Goal: Task Accomplishment & Management: Complete application form

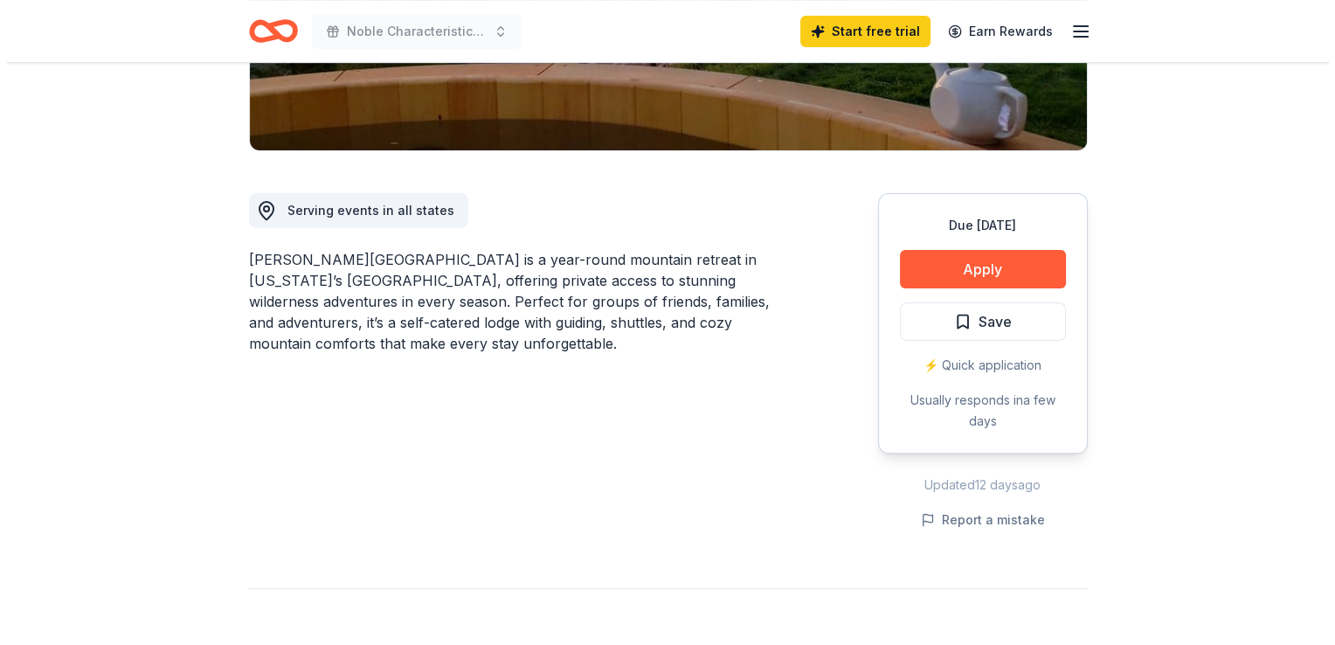
scroll to position [430, 0]
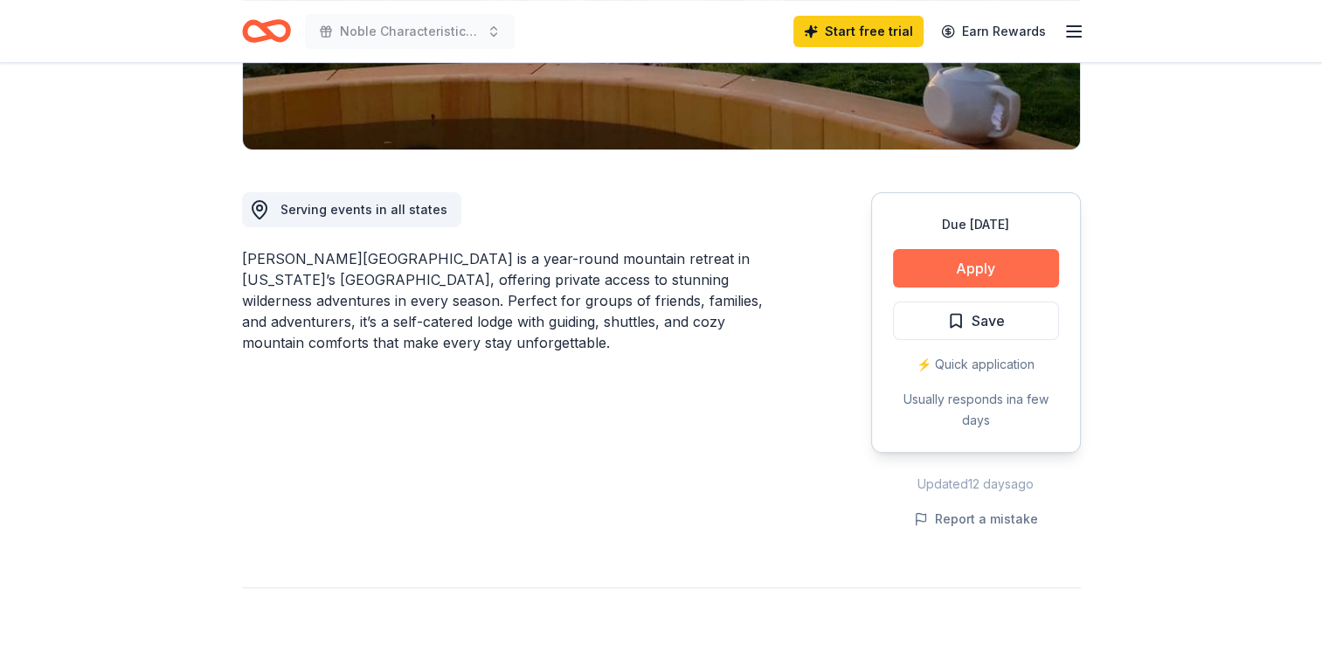
click at [916, 249] on button "Apply" at bounding box center [976, 268] width 166 height 38
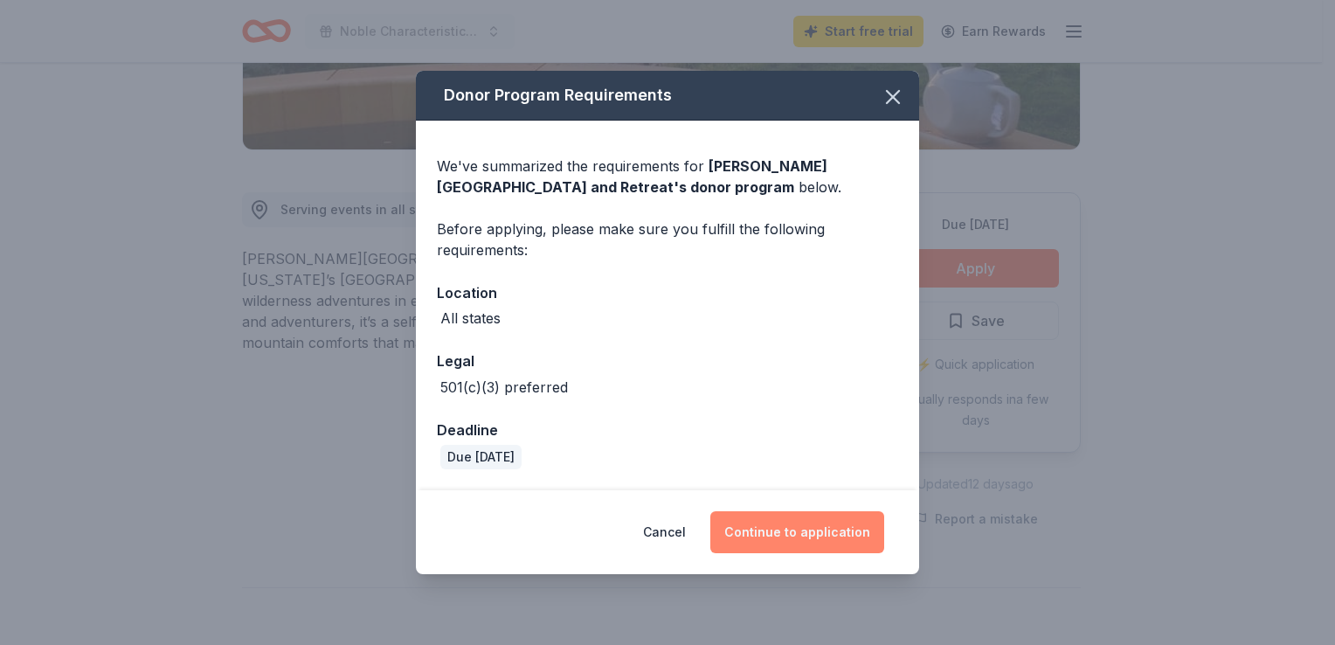
click at [782, 533] on button "Continue to application" at bounding box center [797, 532] width 174 height 42
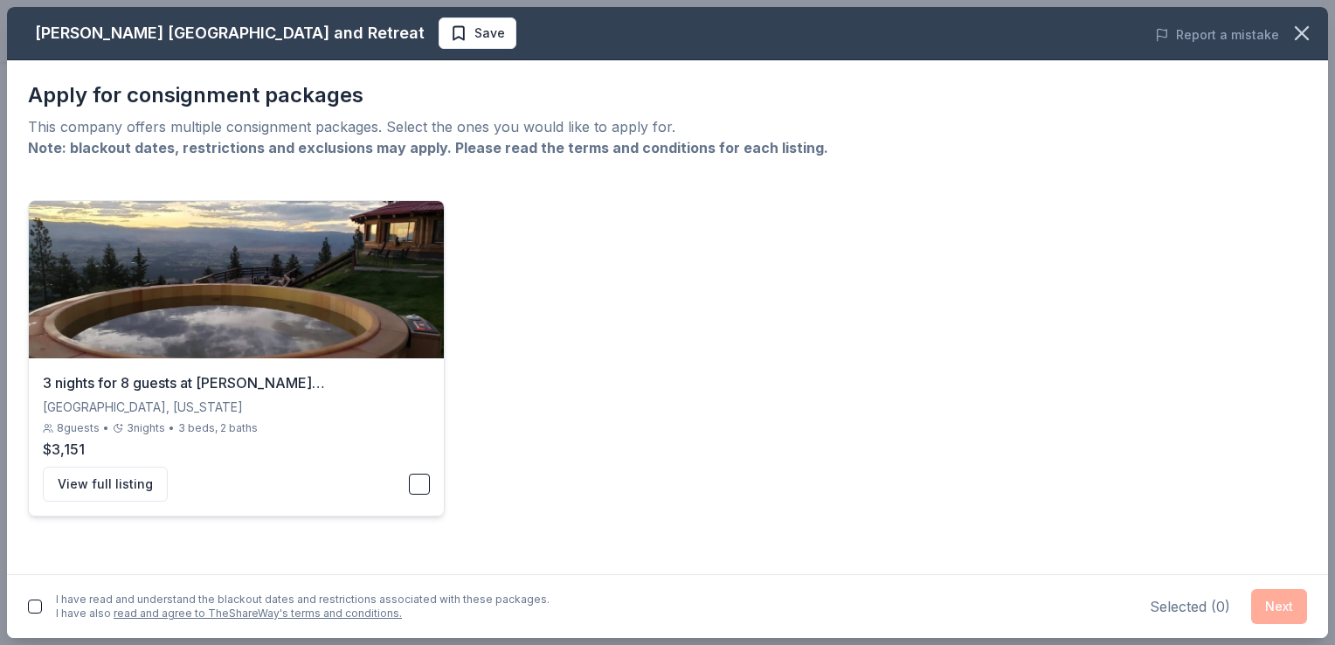
click at [416, 484] on button "button" at bounding box center [419, 484] width 21 height 21
click at [34, 609] on button "button" at bounding box center [35, 607] width 14 height 14
click at [1283, 610] on button "Next" at bounding box center [1279, 606] width 56 height 35
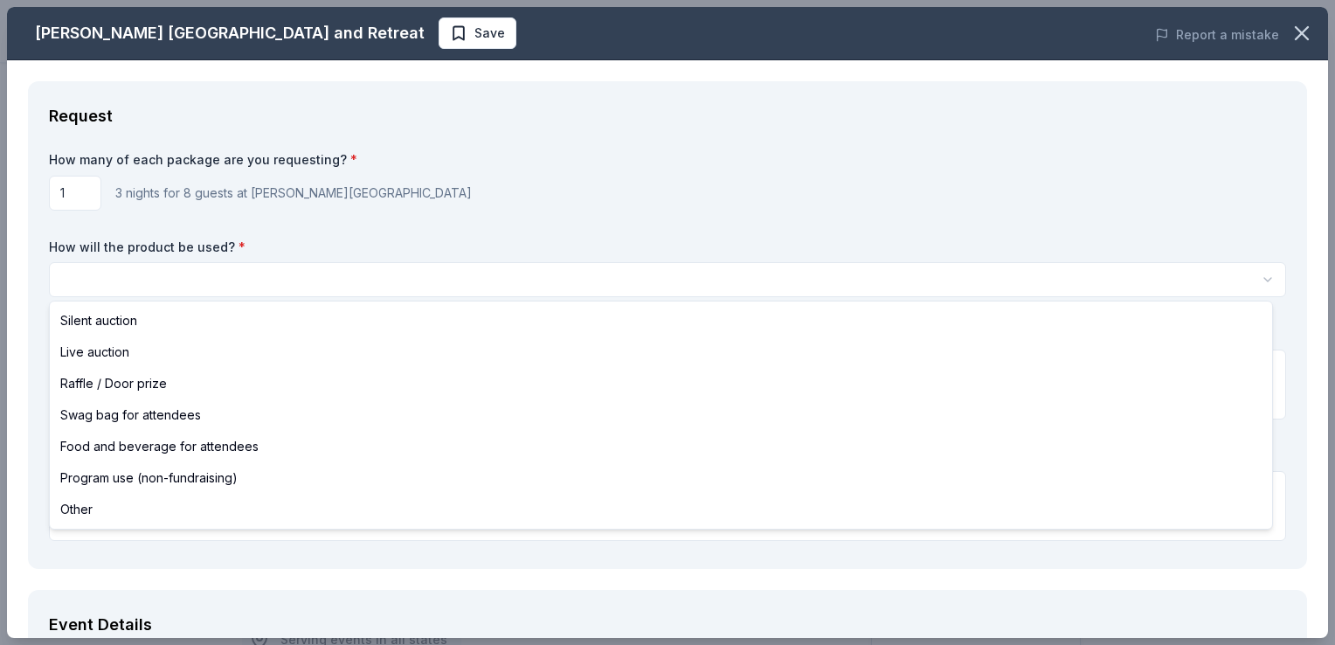
select select "raffleDoorPrize"
drag, startPoint x: 164, startPoint y: 502, endPoint x: 160, endPoint y: 382, distance: 119.8
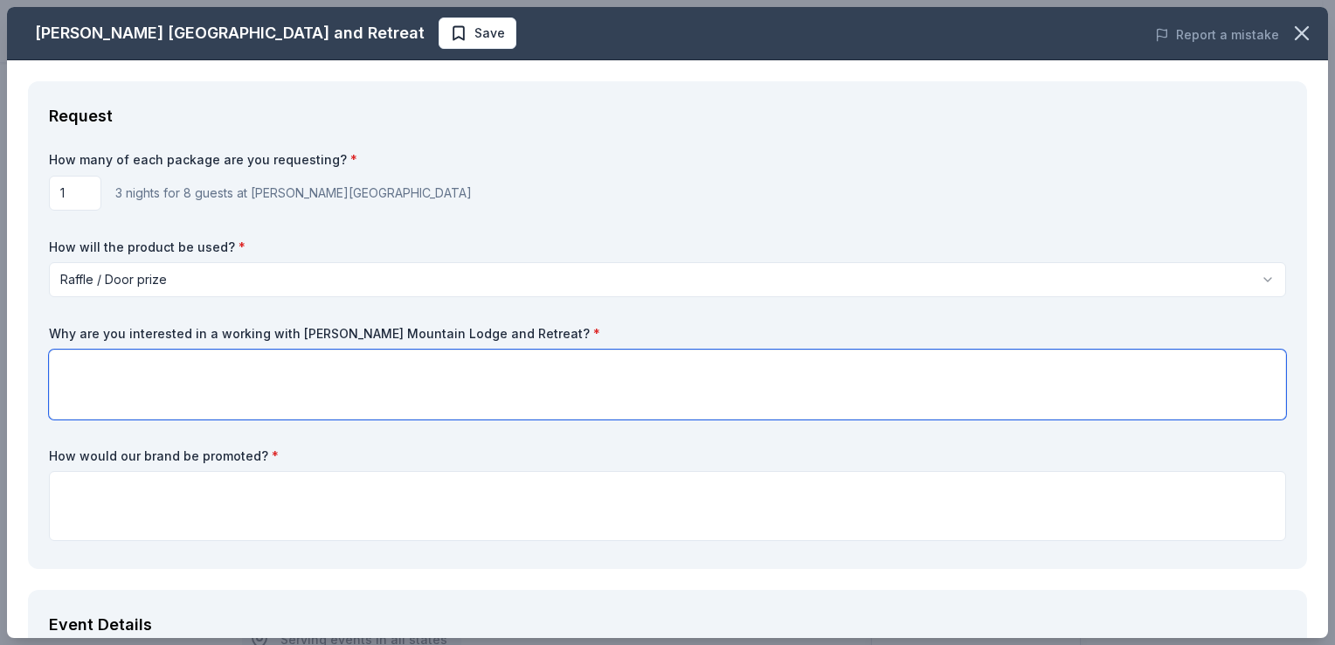
click at [160, 382] on textarea at bounding box center [667, 385] width 1237 height 70
type textarea "I"
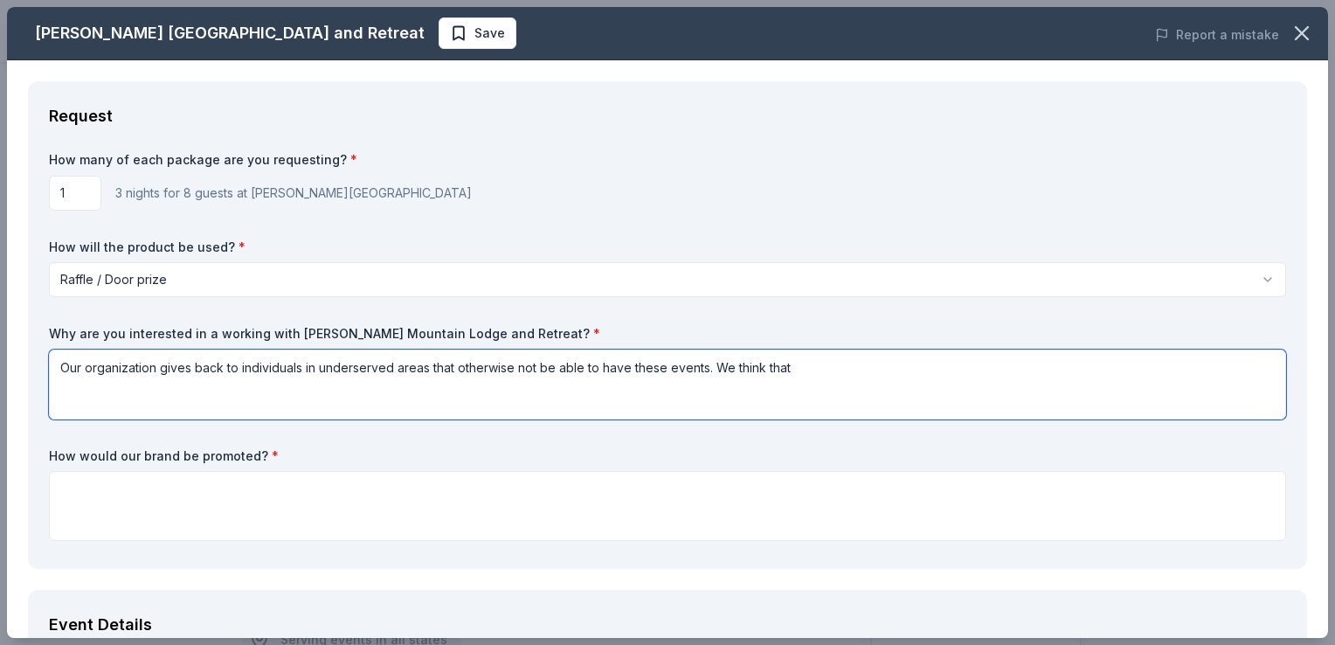
click at [702, 369] on textarea "Our organization gives back to individuals in underserved areas that otherwise …" at bounding box center [667, 385] width 1237 height 70
click at [848, 372] on textarea "Our organization gives back to individuals in underserved areas that otherwise …" at bounding box center [667, 385] width 1237 height 70
click at [1010, 363] on textarea "Our organization gives back to individuals in underserved areas that otherwise …" at bounding box center [667, 385] width 1237 height 70
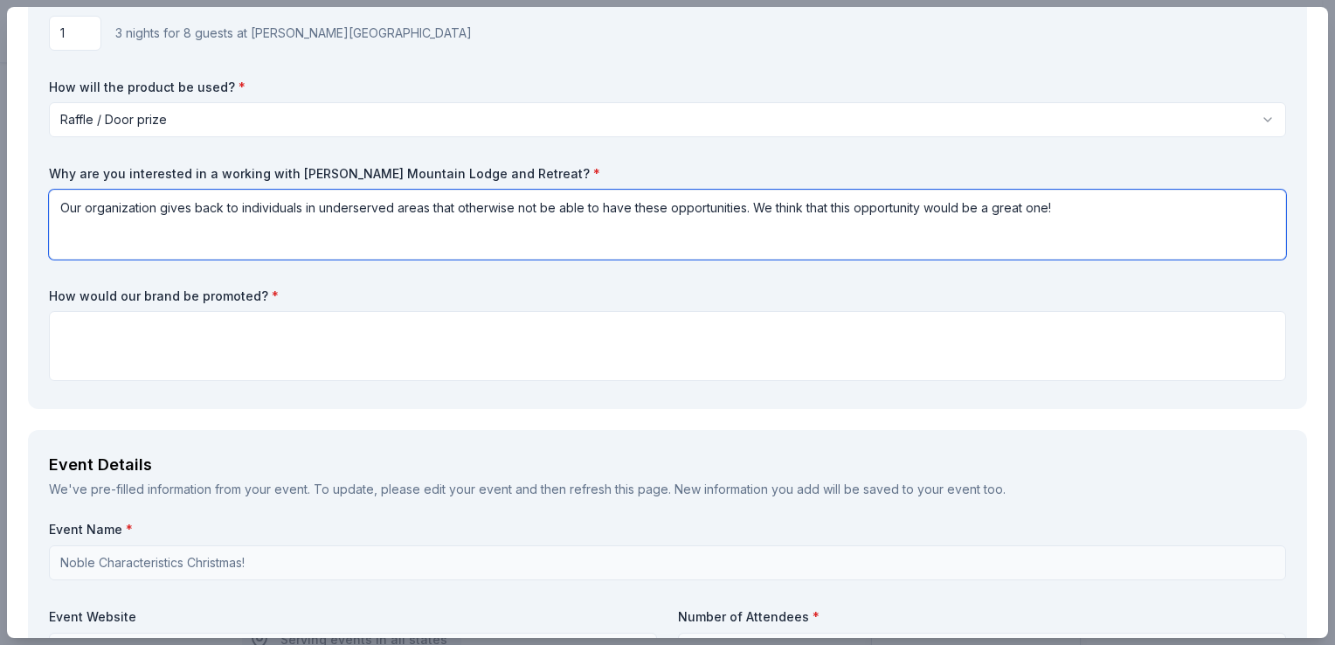
scroll to position [170, 0]
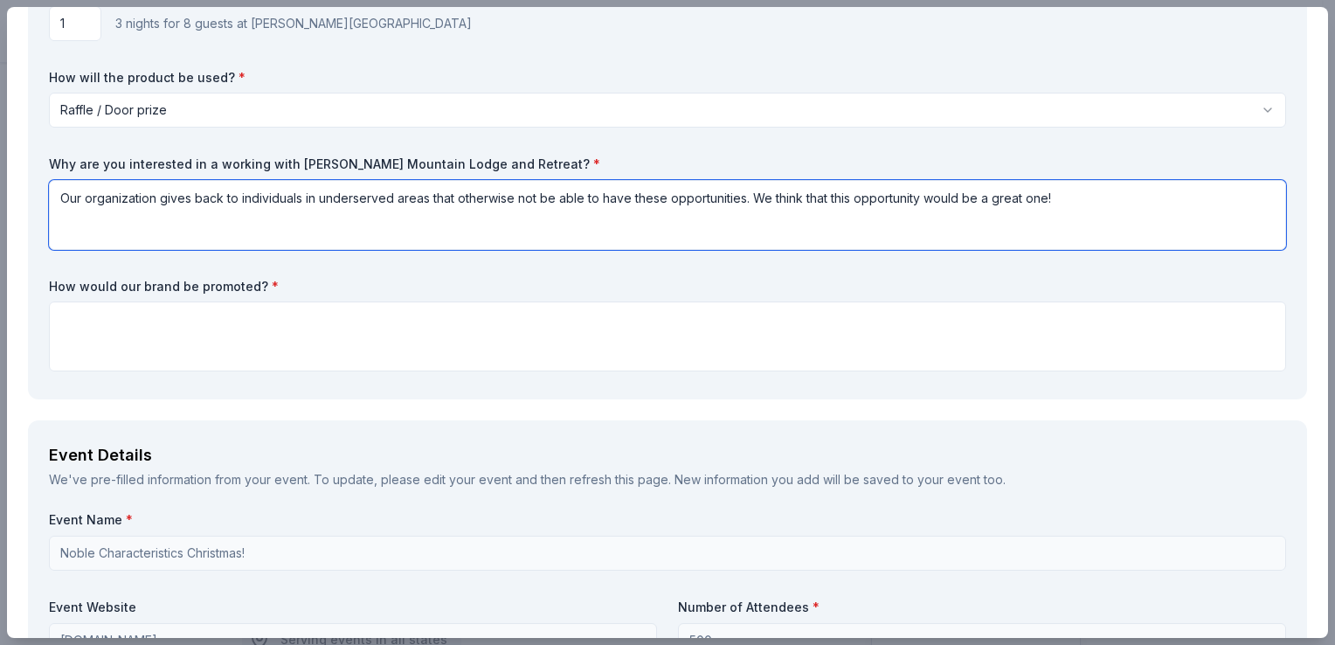
type textarea "Our organization gives back to individuals in underserved areas that otherwise …"
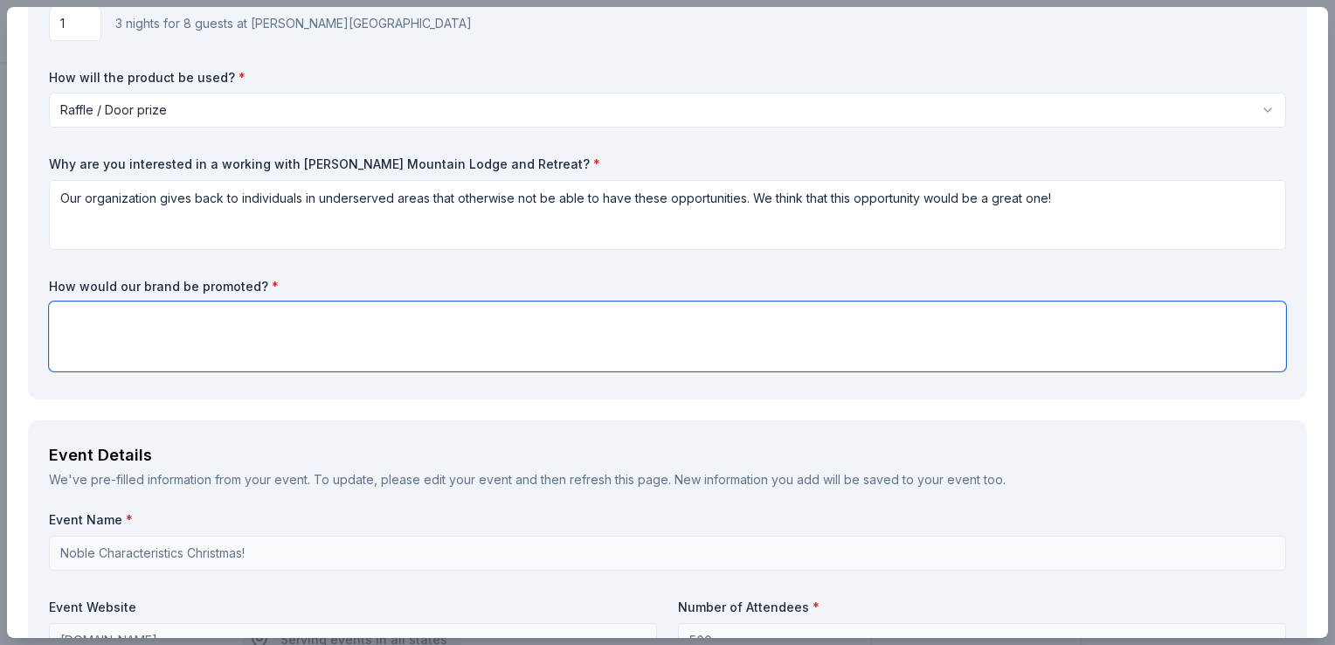
click at [468, 327] on textarea at bounding box center [667, 337] width 1237 height 70
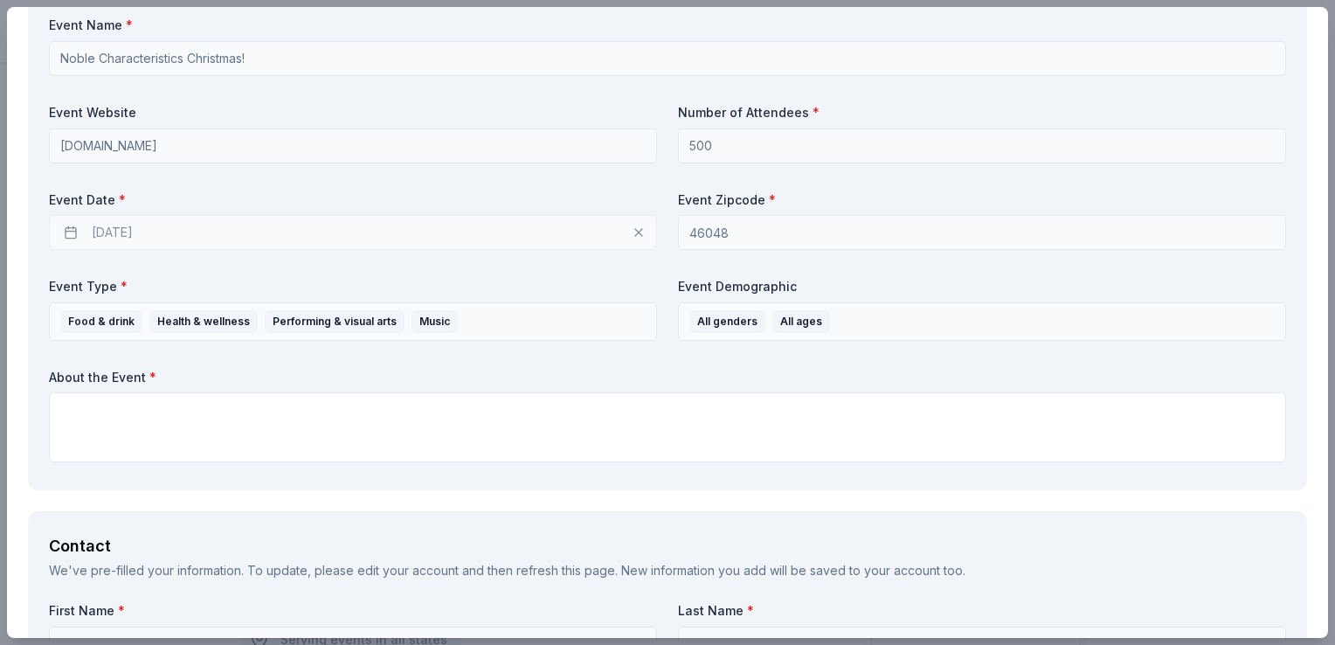
scroll to position [669, 0]
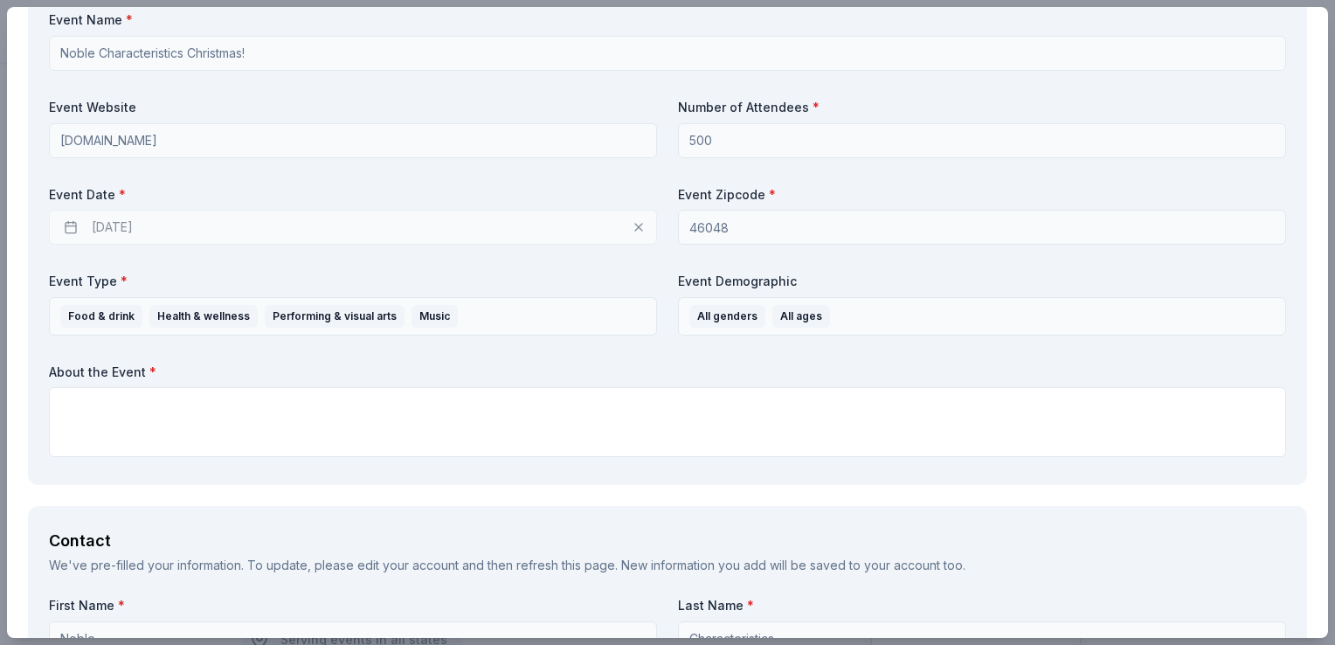
type textarea "We can and will promote your brand at the event, but as well as on all of our s…"
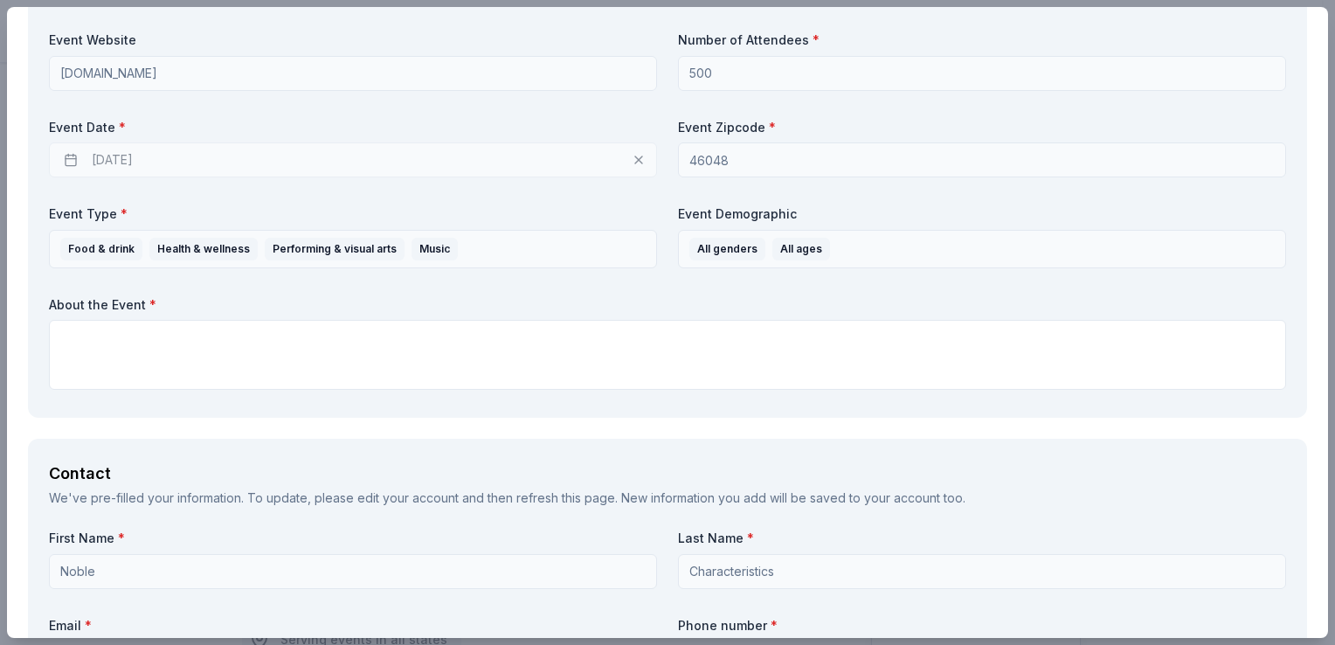
scroll to position [754, 0]
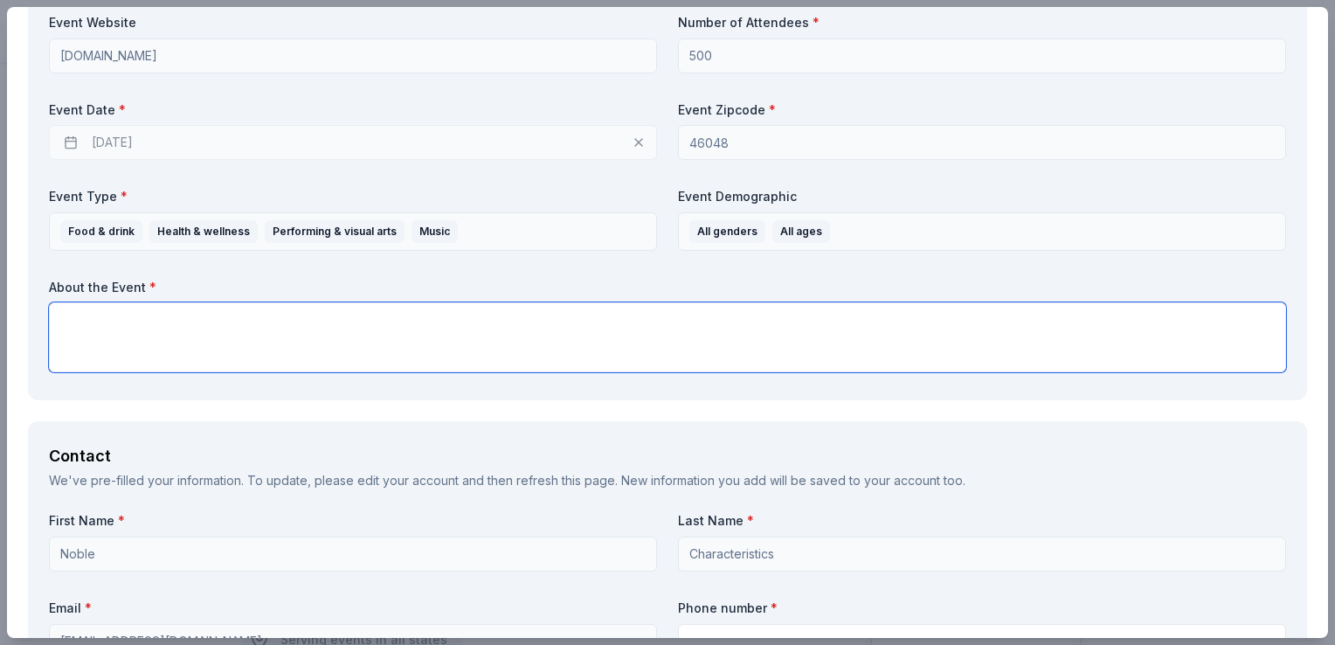
click at [388, 329] on textarea at bounding box center [667, 337] width 1237 height 70
type textarea "W"
click at [468, 324] on textarea at bounding box center [667, 337] width 1237 height 70
paste textarea "For the past five years, Noble Characteristics has been committed to bringing h…"
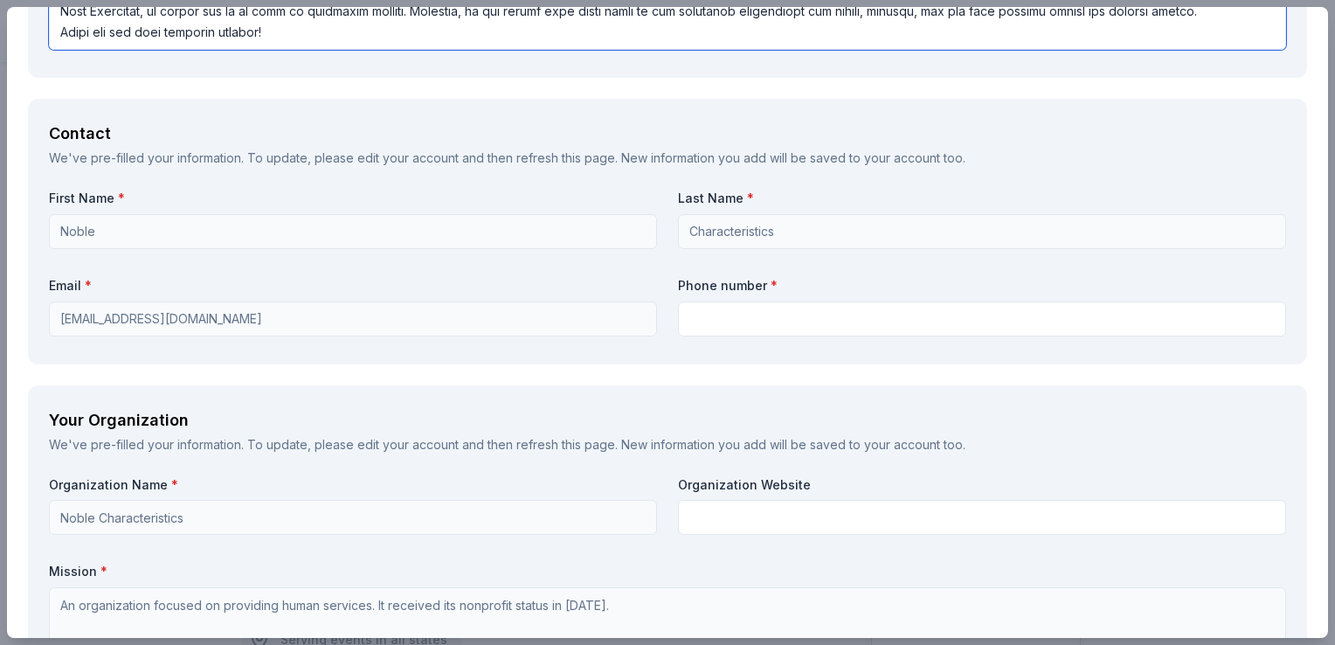
scroll to position [1475, 0]
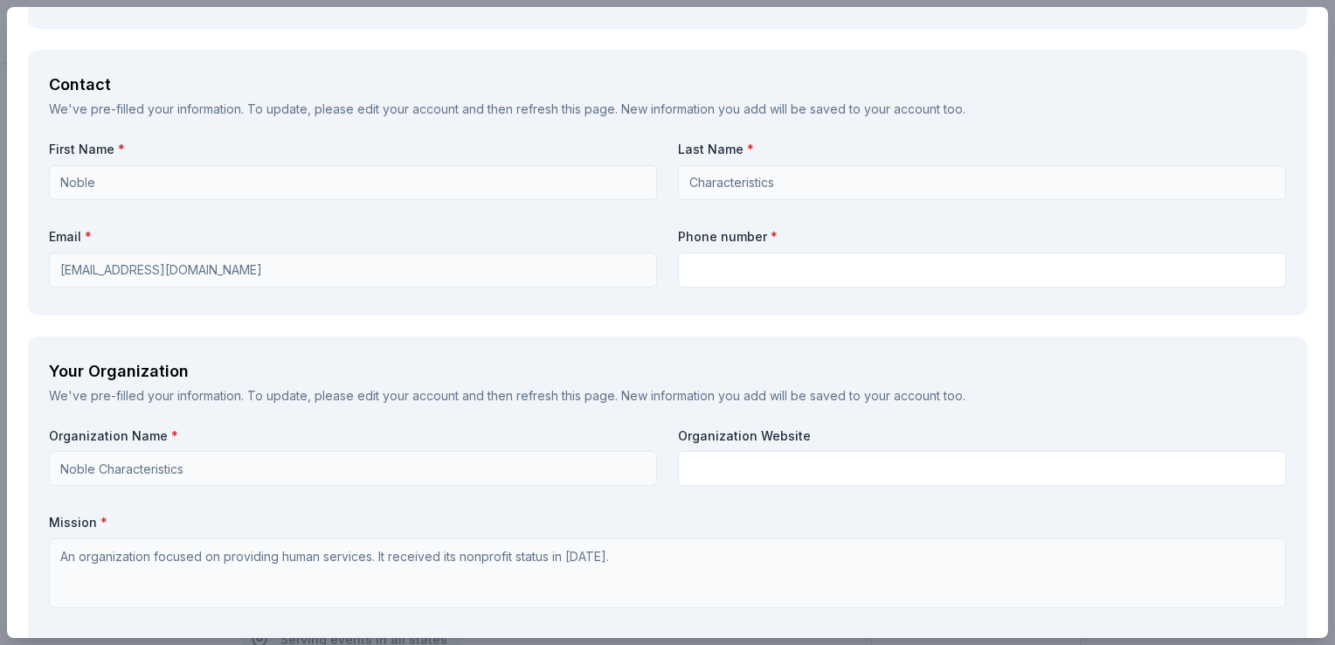
type textarea "For the past five years, Noble Characteristics has been committed to bringing h…"
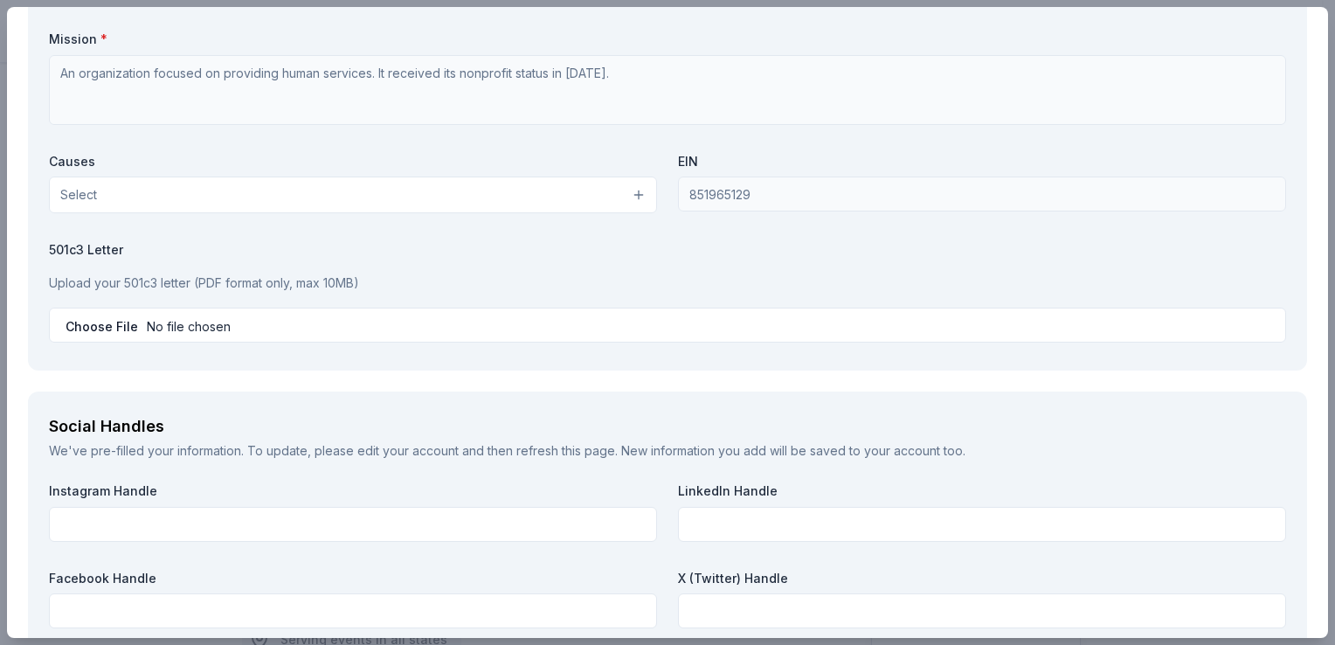
scroll to position [1959, 0]
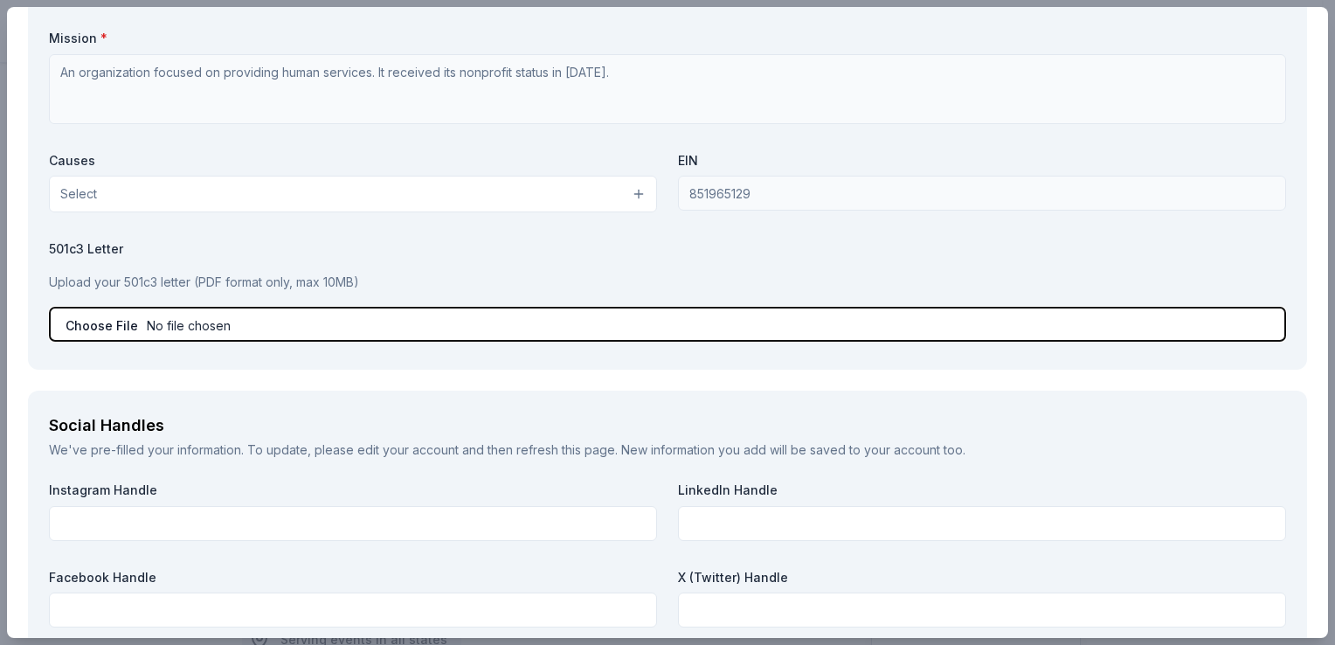
click at [161, 321] on input "file" at bounding box center [667, 324] width 1237 height 35
type input "C:\fakepath\Final Letter.pdf"
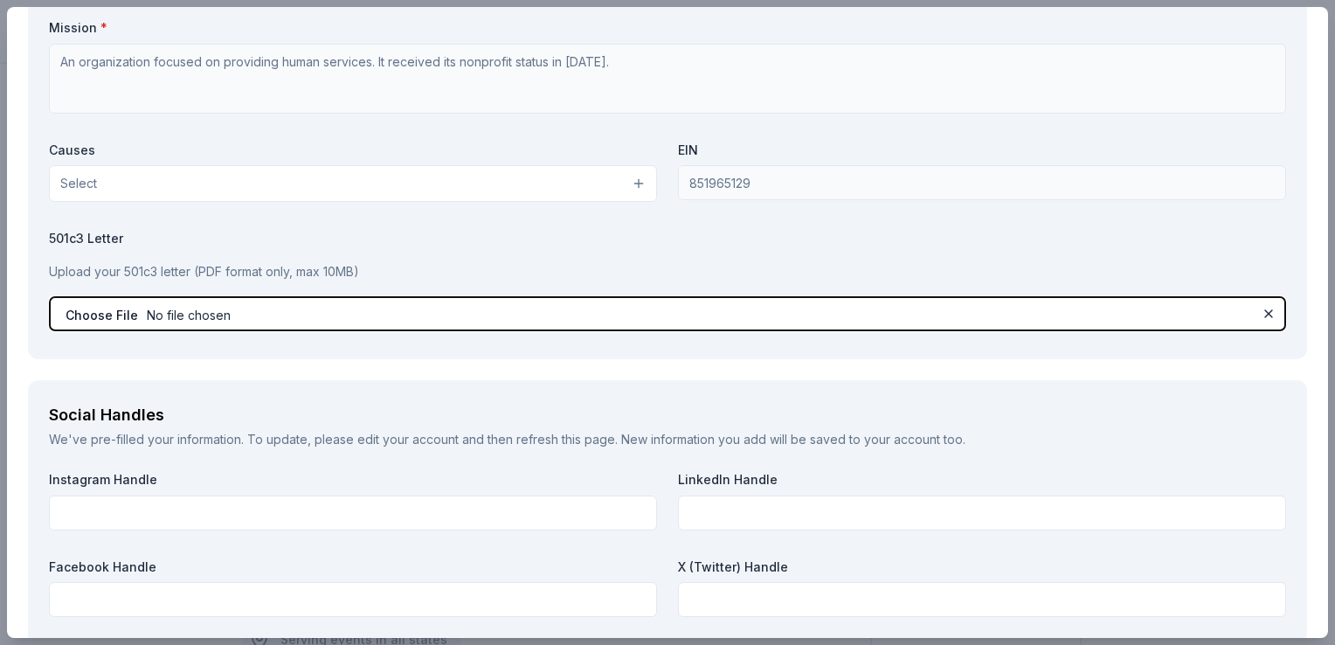
scroll to position [2279, 0]
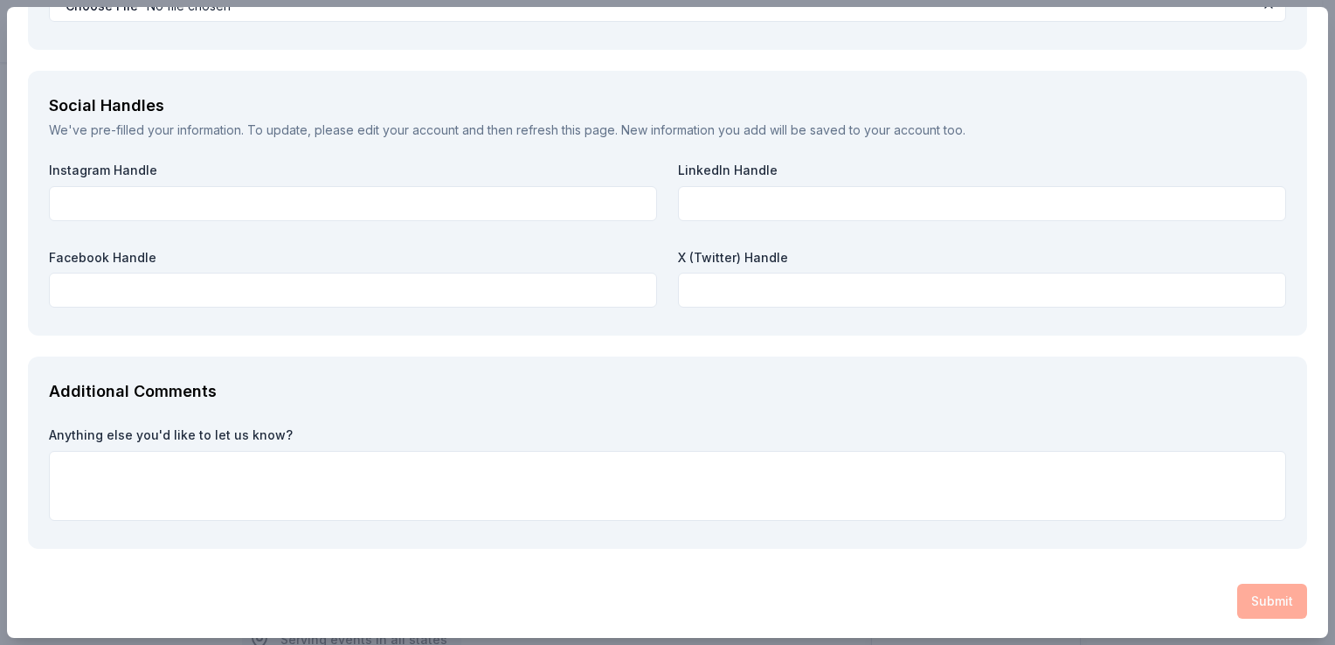
click at [718, 453] on textarea at bounding box center [667, 486] width 1237 height 70
type textarea "N/A"
click at [1094, 412] on div "Additional Comments Anything else you'd like to let us know? N/A" at bounding box center [667, 453] width 1279 height 192
click at [1251, 586] on div "Submit" at bounding box center [667, 601] width 1279 height 35
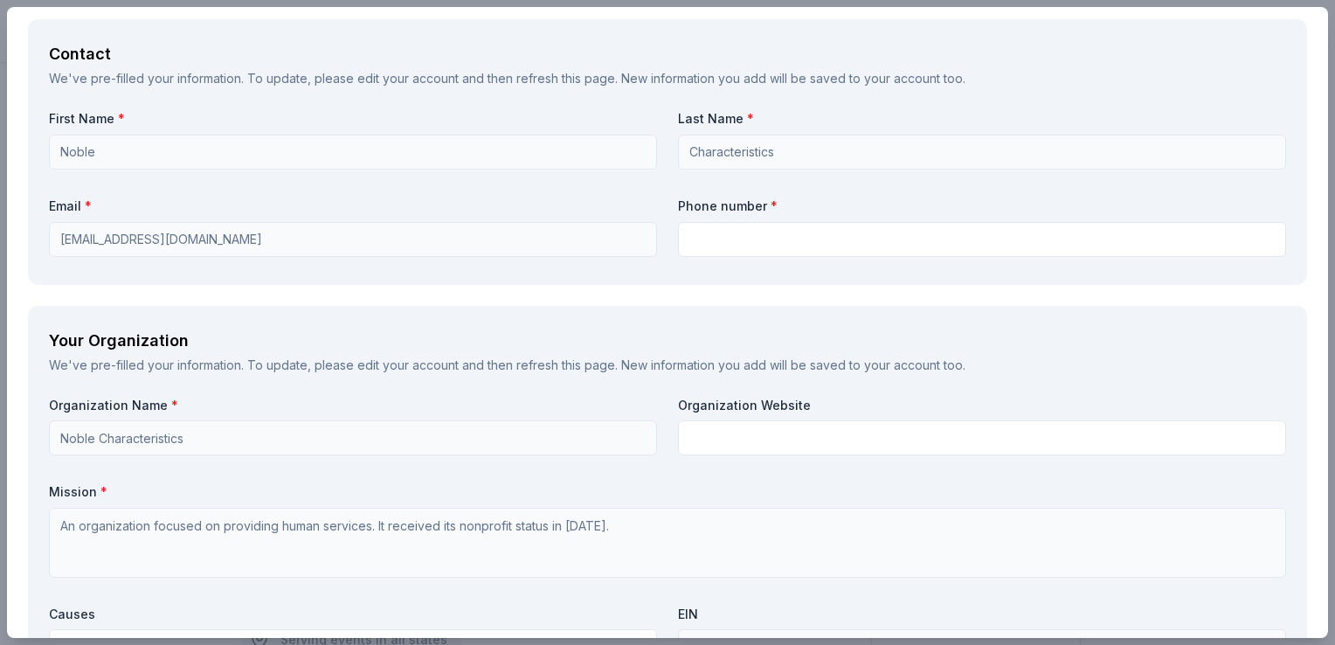
scroll to position [1507, 0]
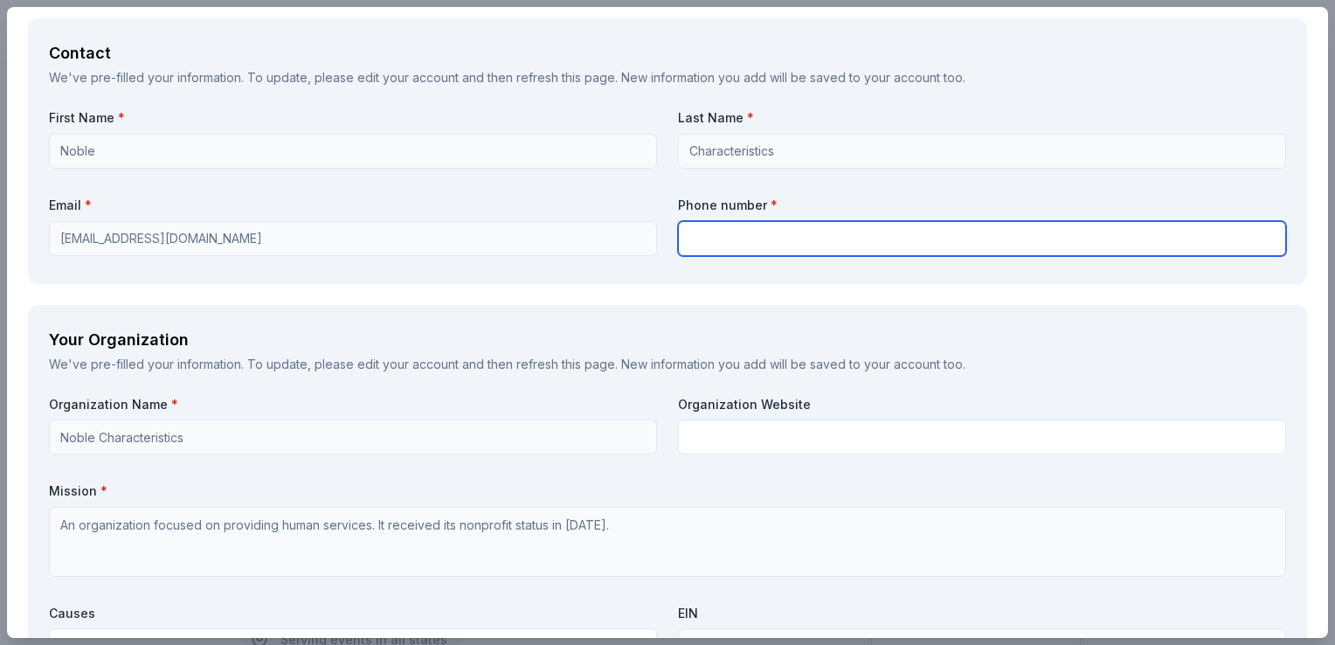
drag, startPoint x: 935, startPoint y: 408, endPoint x: 826, endPoint y: 241, distance: 199.5
click at [826, 241] on input "text" at bounding box center [982, 238] width 608 height 35
type input "3174407556"
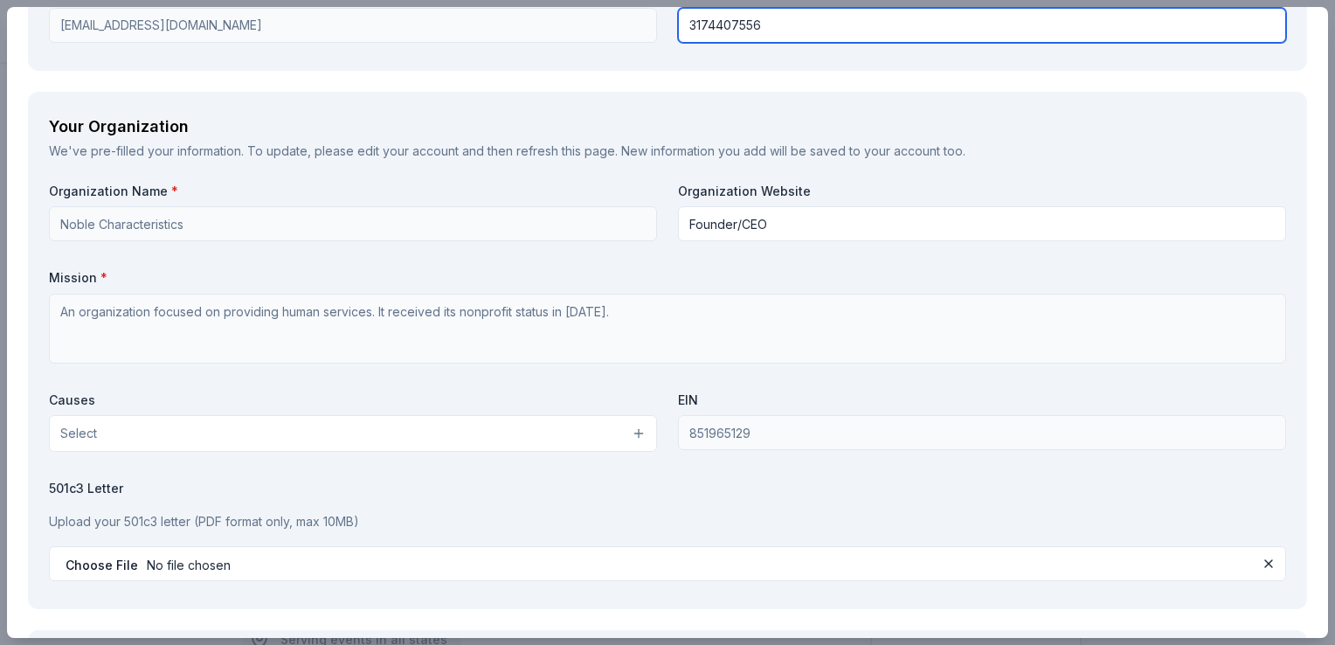
scroll to position [1722, 0]
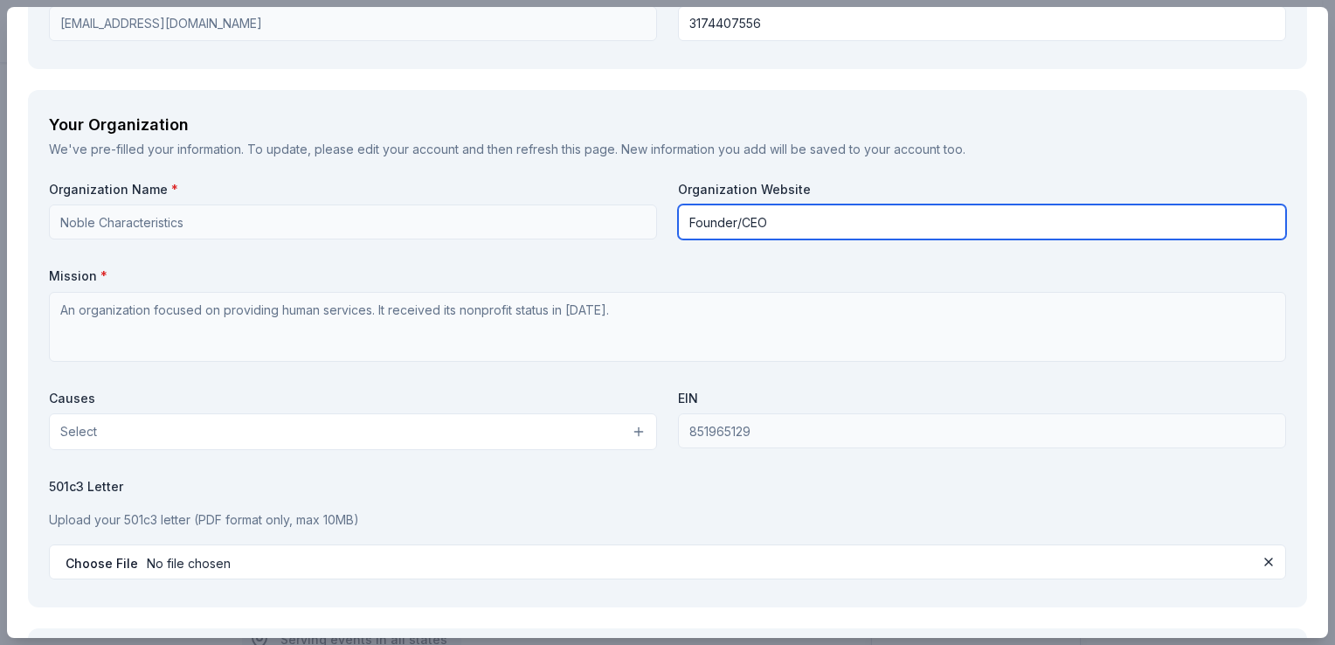
click at [816, 227] on input "Founder/CEO" at bounding box center [982, 221] width 608 height 35
type input "F"
type input "www"
click button at bounding box center [1268, 561] width 21 height 21
type input "www.noblecharacteristics.com"
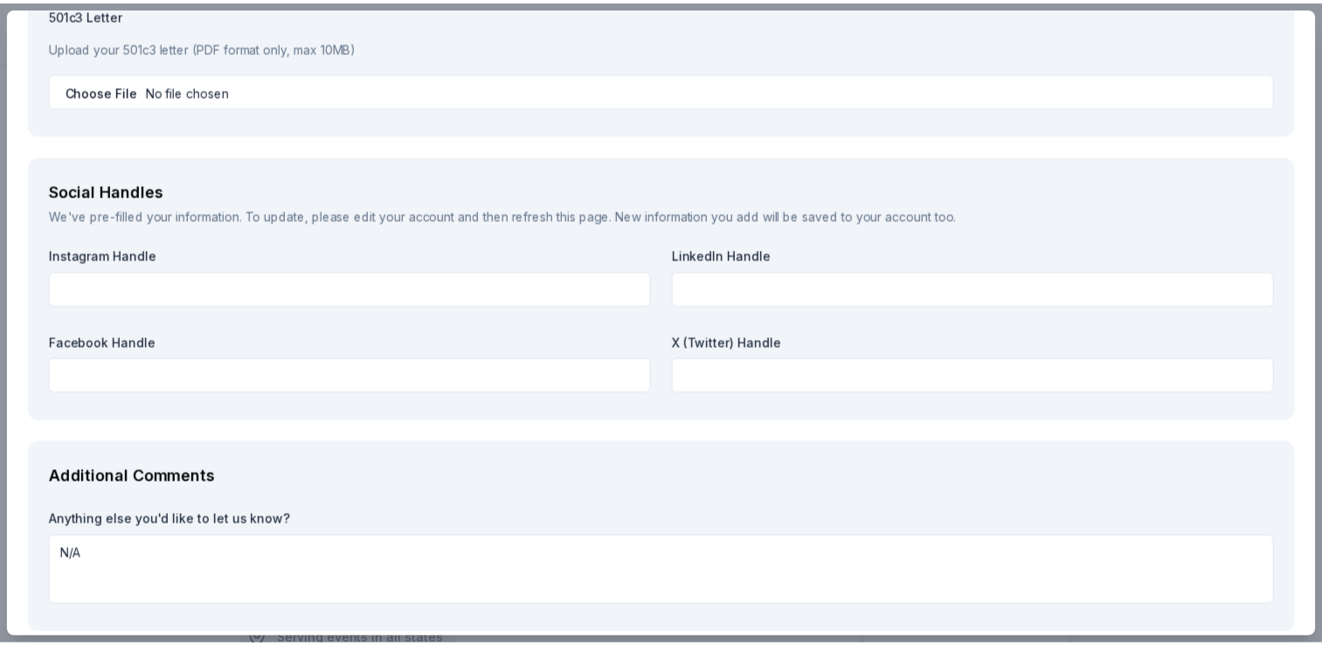
scroll to position [2279, 0]
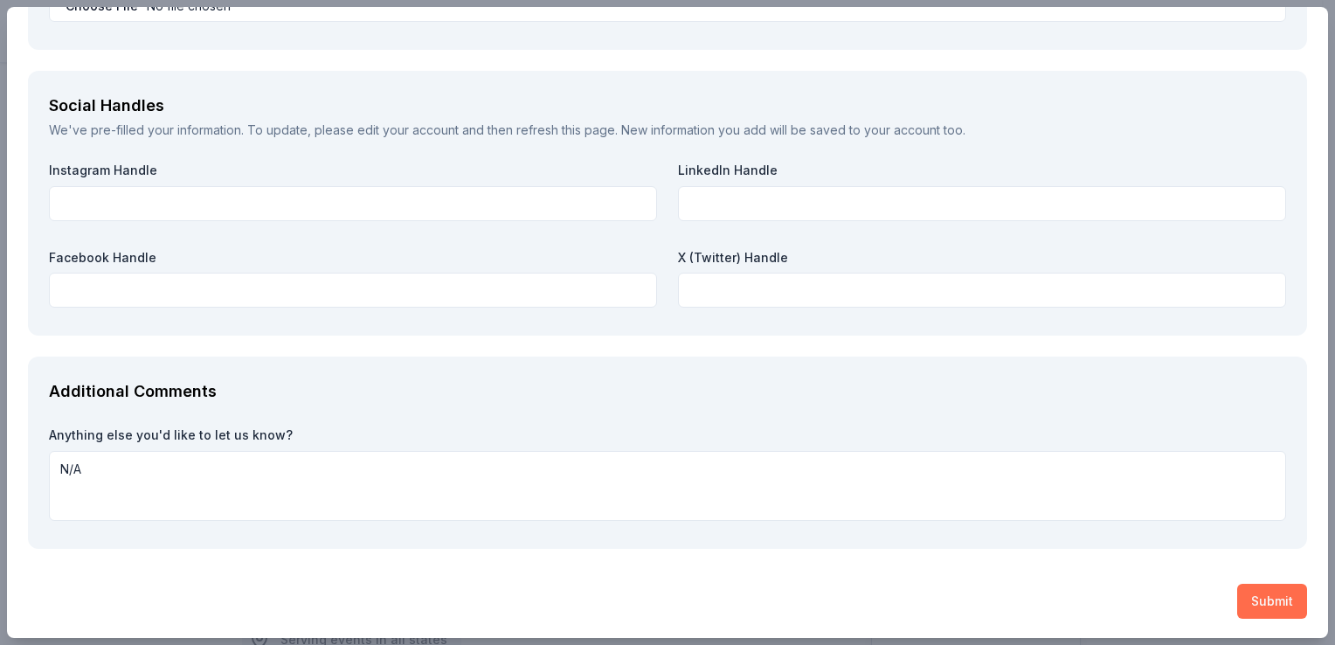
click at [1237, 599] on button "Submit" at bounding box center [1272, 601] width 70 height 35
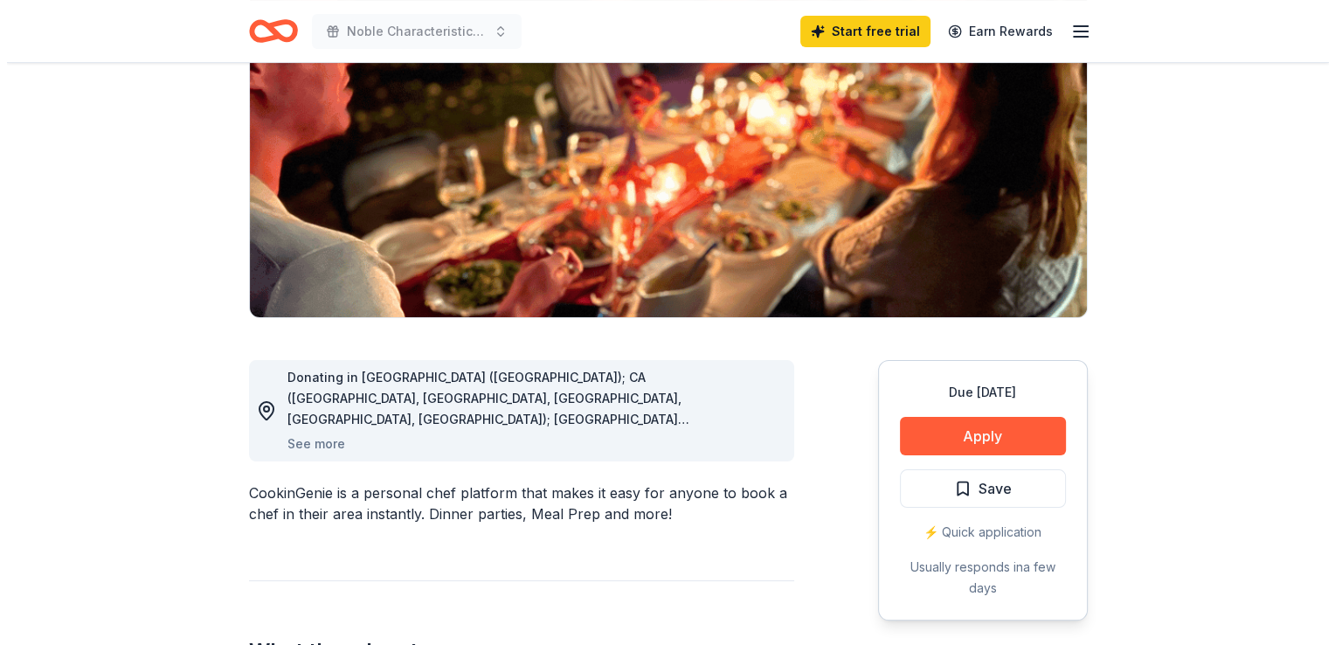
scroll to position [213, 0]
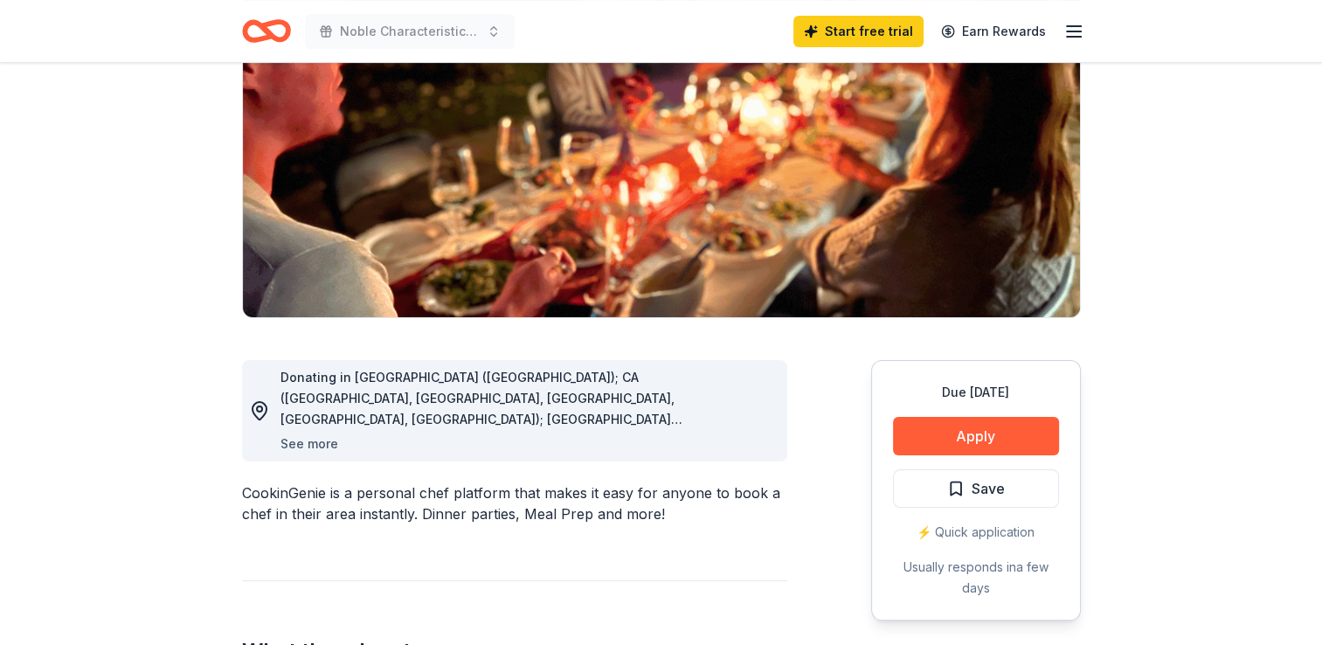
click at [322, 442] on button "See more" at bounding box center [310, 443] width 58 height 21
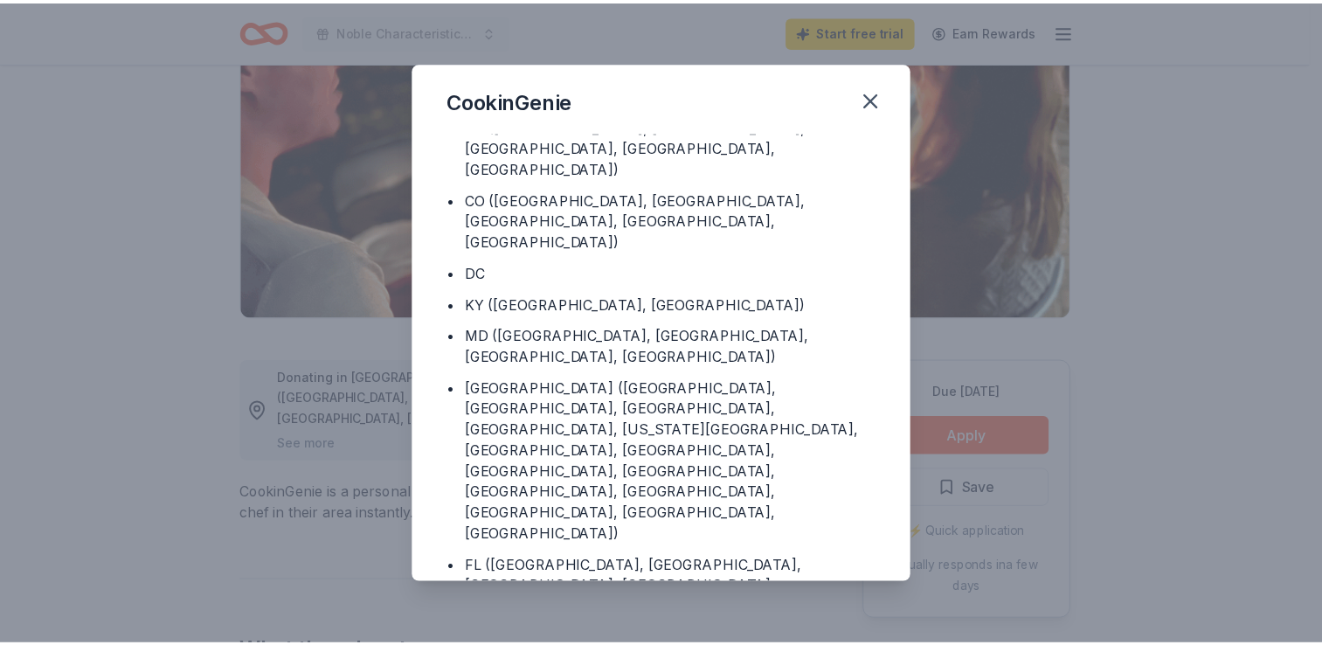
scroll to position [0, 0]
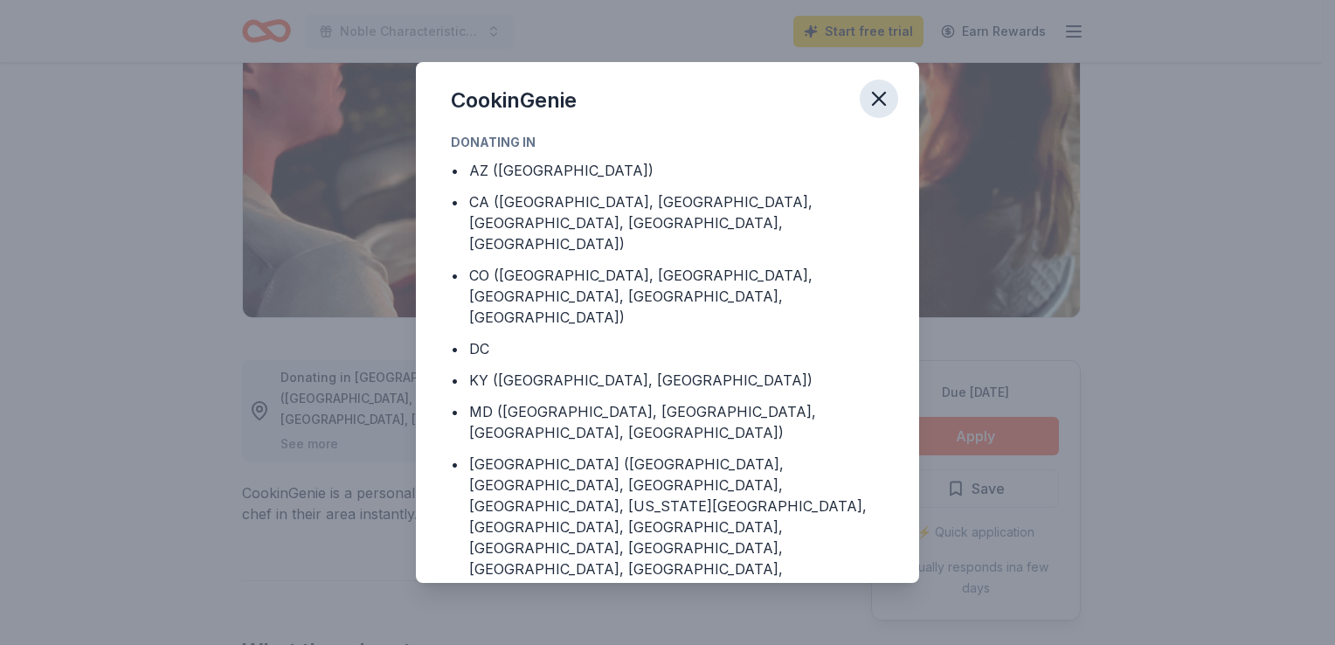
click at [880, 101] on icon "button" at bounding box center [879, 99] width 12 height 12
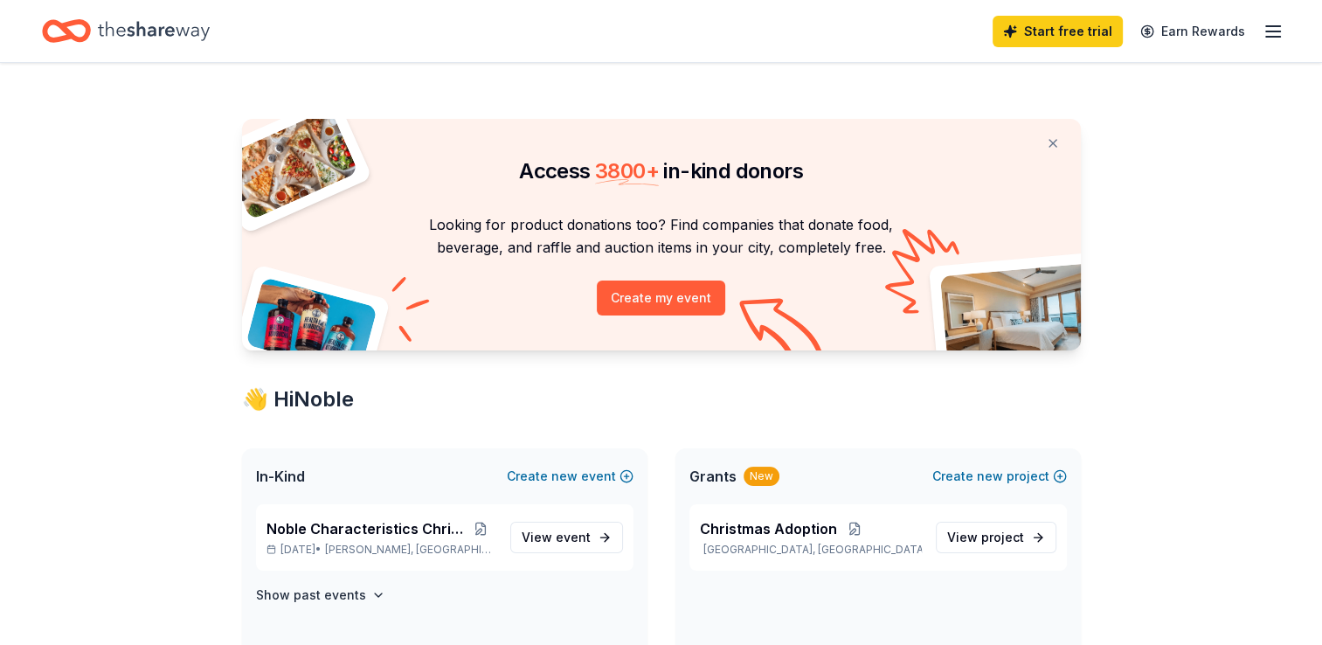
click at [1277, 21] on icon "button" at bounding box center [1273, 31] width 21 height 21
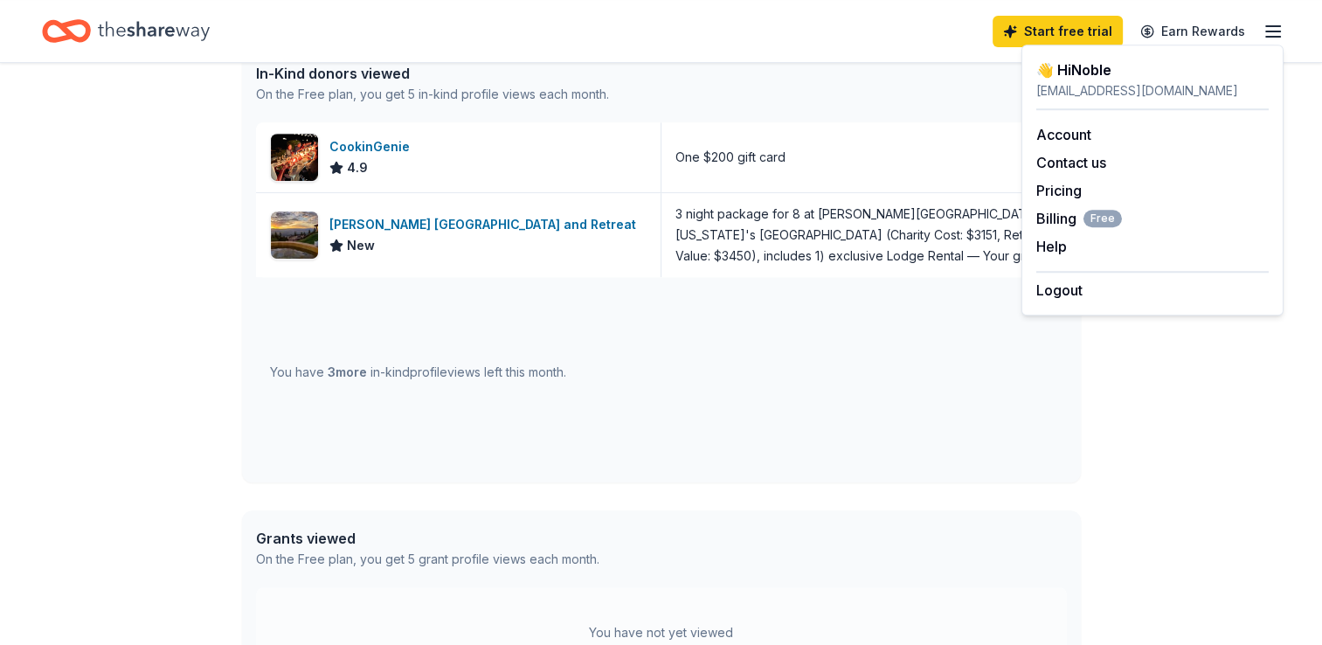
scroll to position [748, 0]
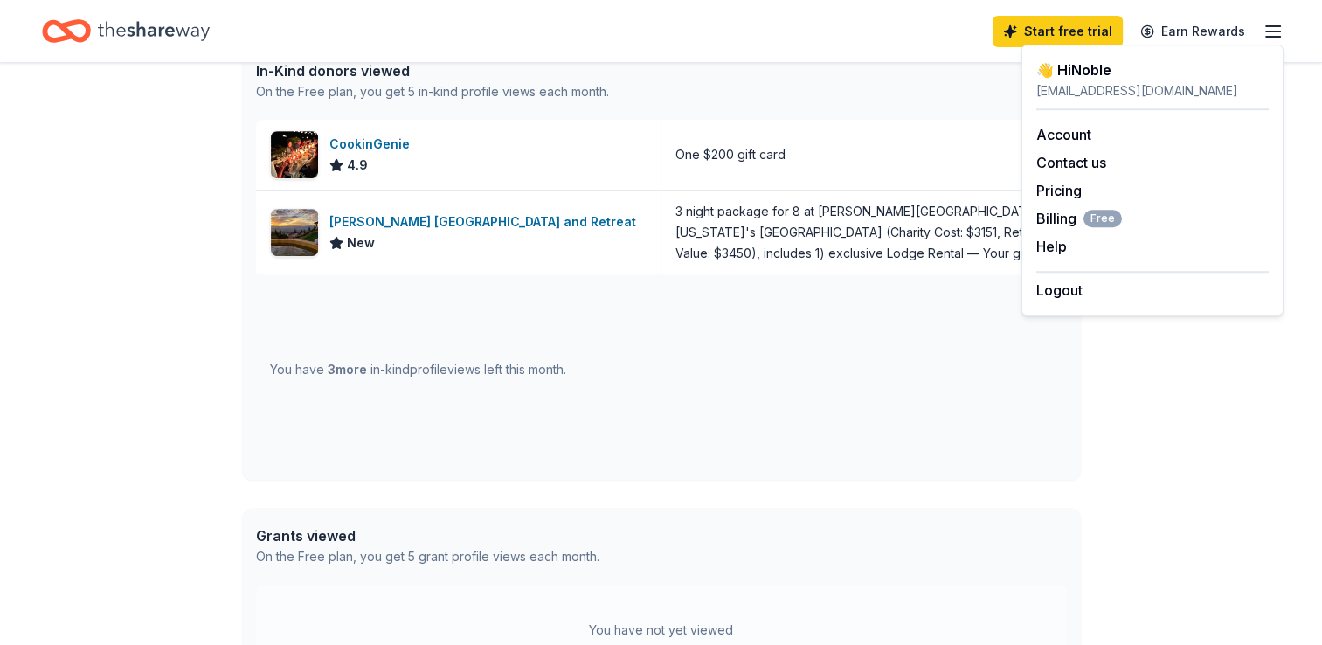
click at [347, 367] on span "3 more" at bounding box center [347, 369] width 39 height 15
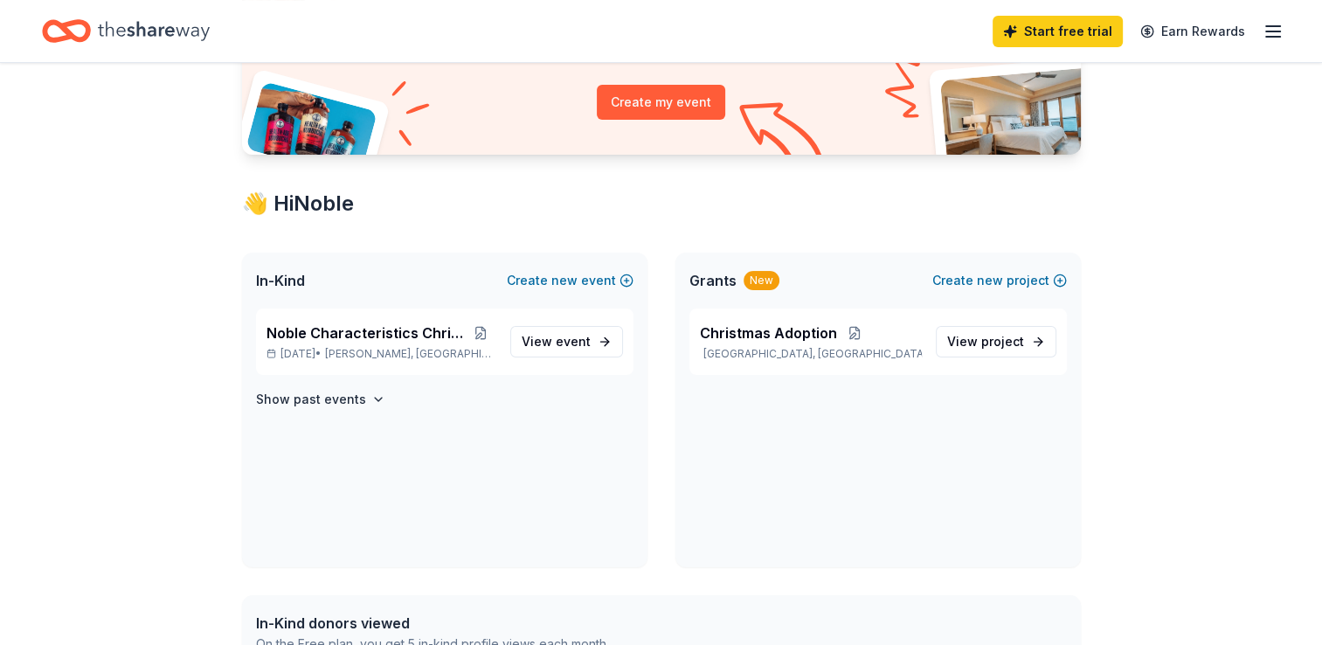
scroll to position [0, 0]
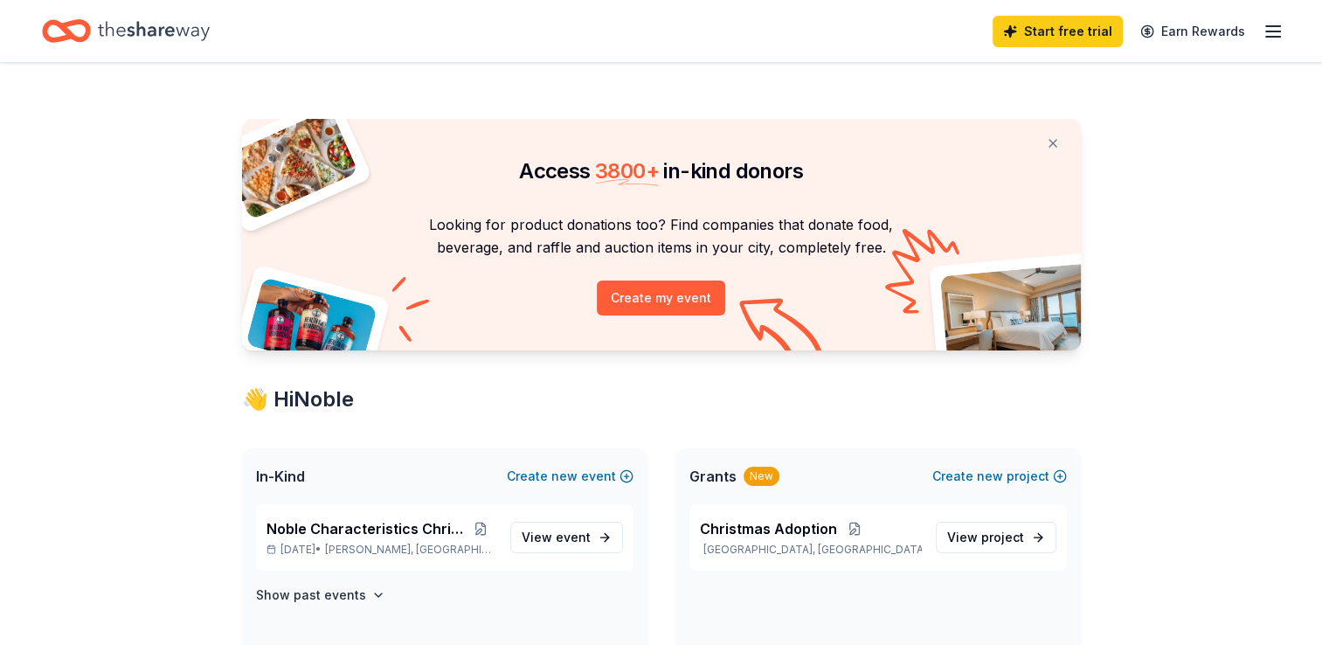
click at [81, 31] on icon "Home" at bounding box center [66, 30] width 49 height 41
click at [745, 477] on div "New" at bounding box center [762, 476] width 36 height 19
click at [717, 479] on span "Grants" at bounding box center [713, 476] width 47 height 21
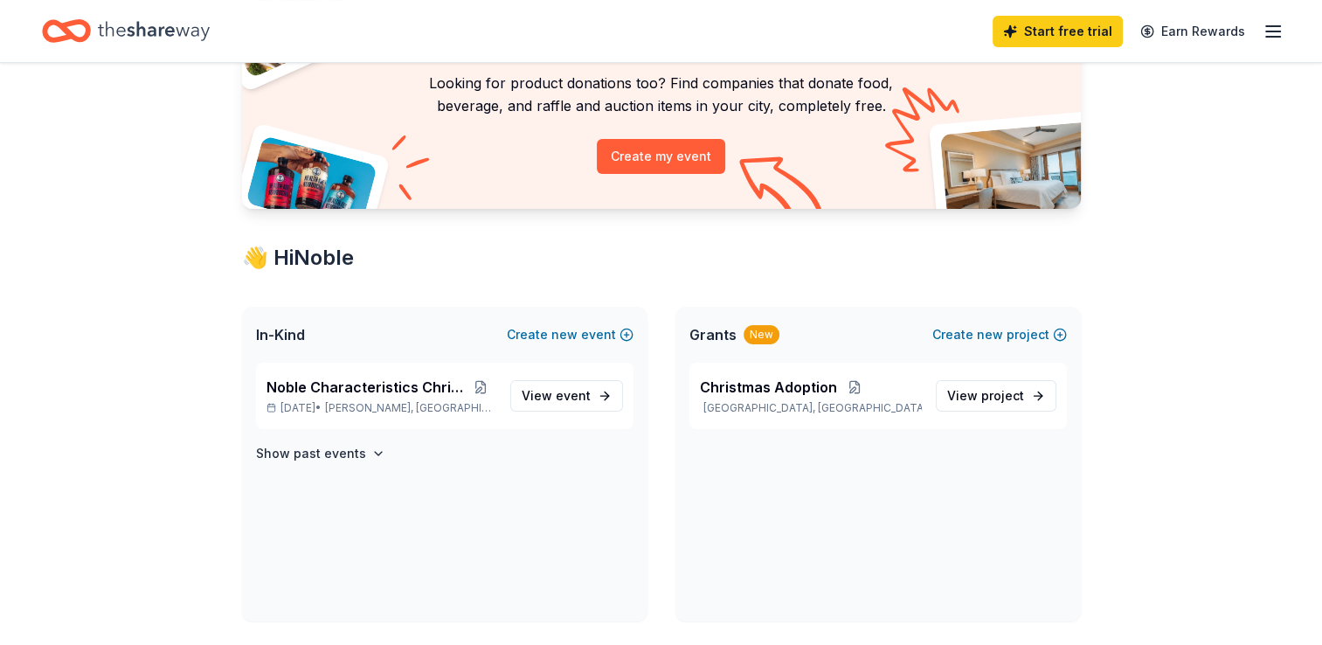
scroll to position [97, 0]
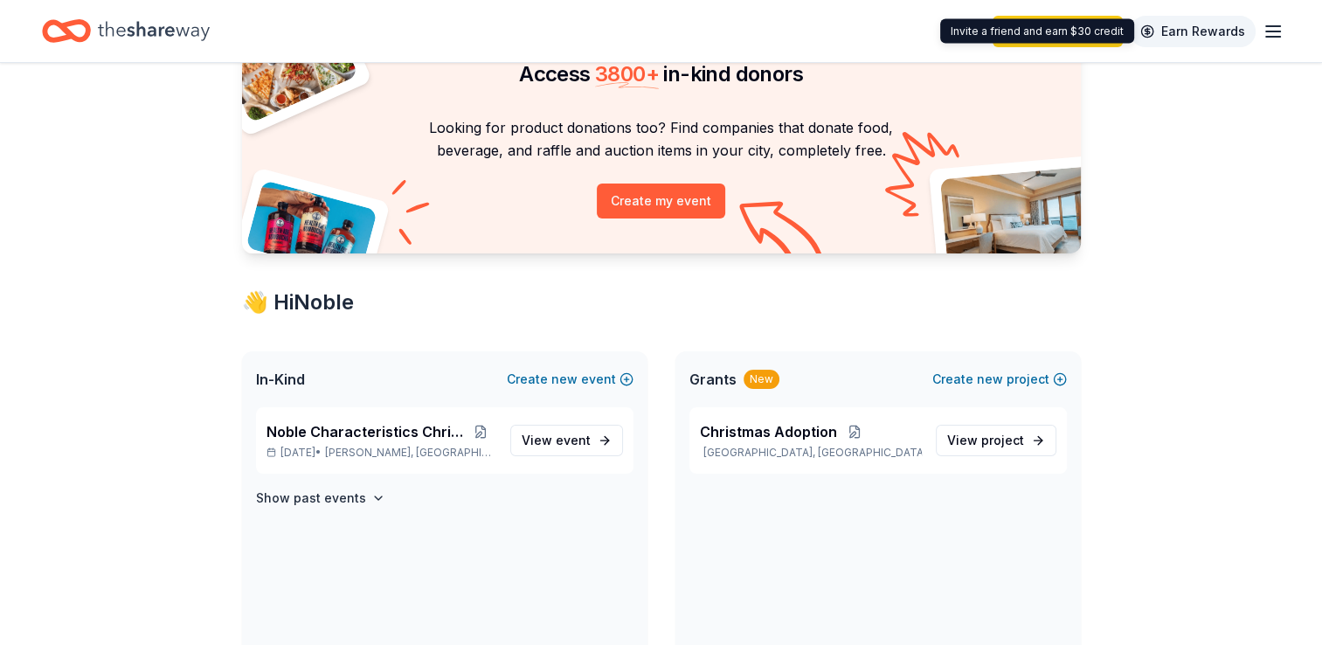
click at [1197, 37] on link "Earn Rewards" at bounding box center [1193, 31] width 126 height 31
click at [1205, 32] on link "Earn Rewards" at bounding box center [1193, 31] width 126 height 31
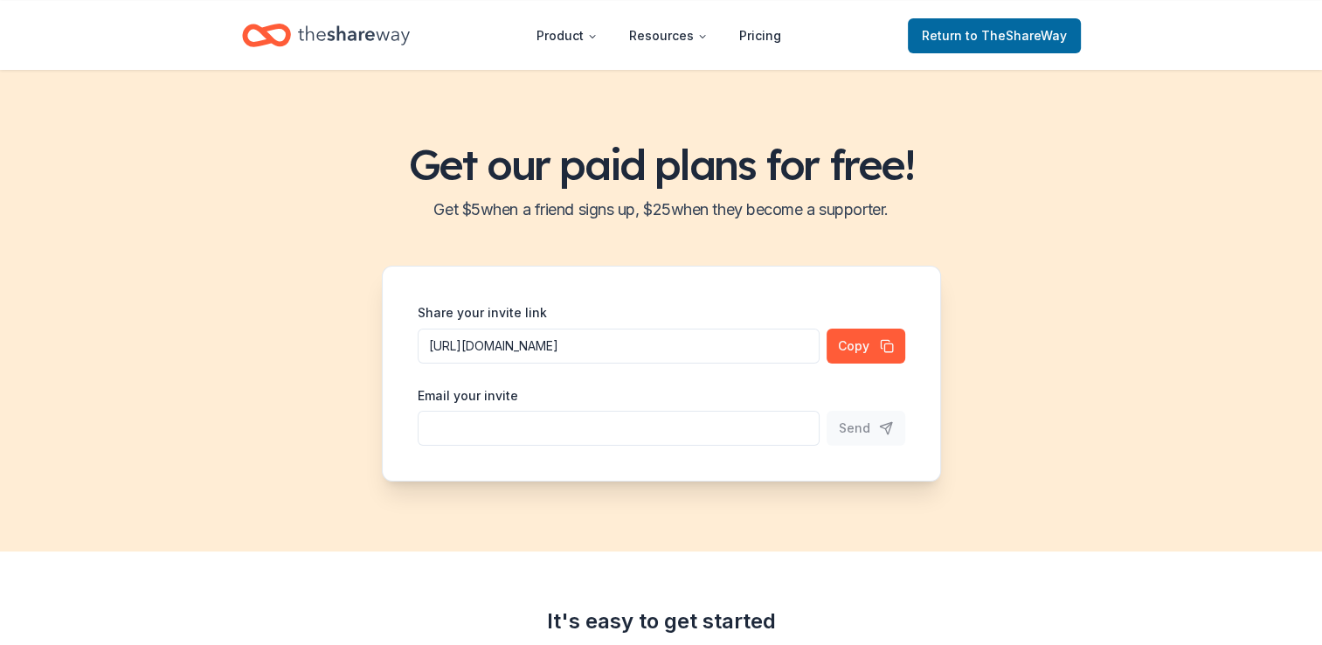
scroll to position [97, 0]
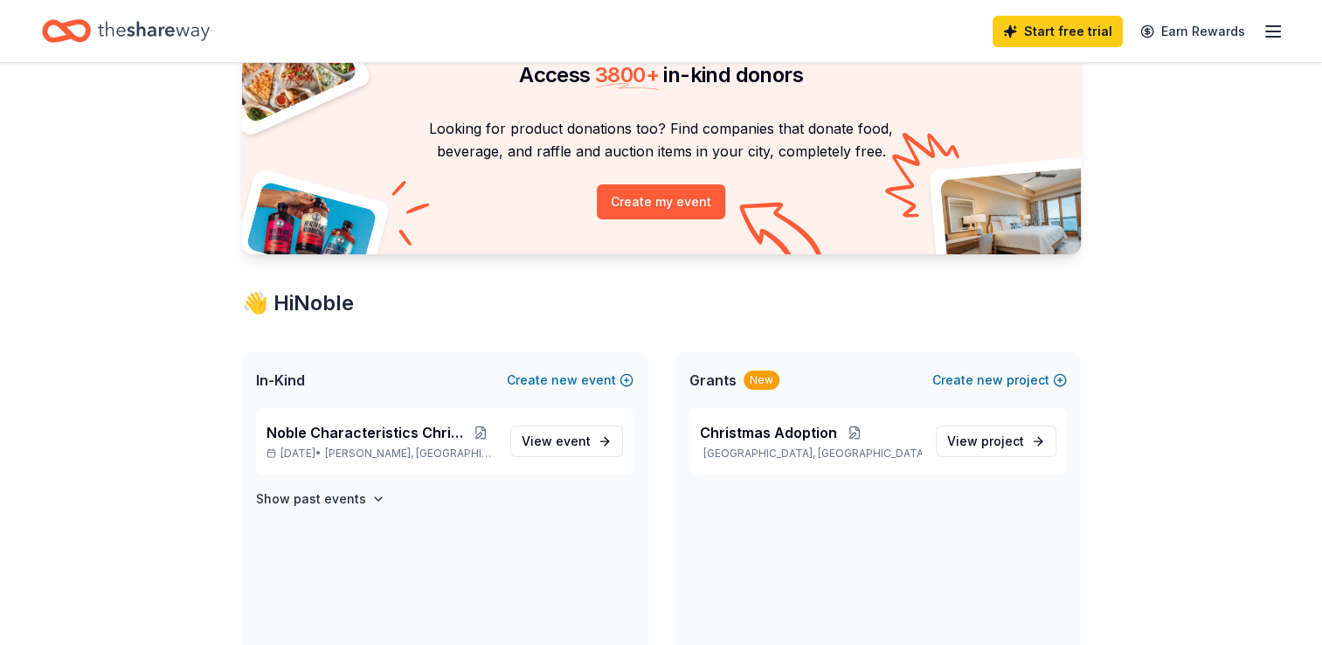
click at [1267, 30] on icon "button" at bounding box center [1273, 31] width 21 height 21
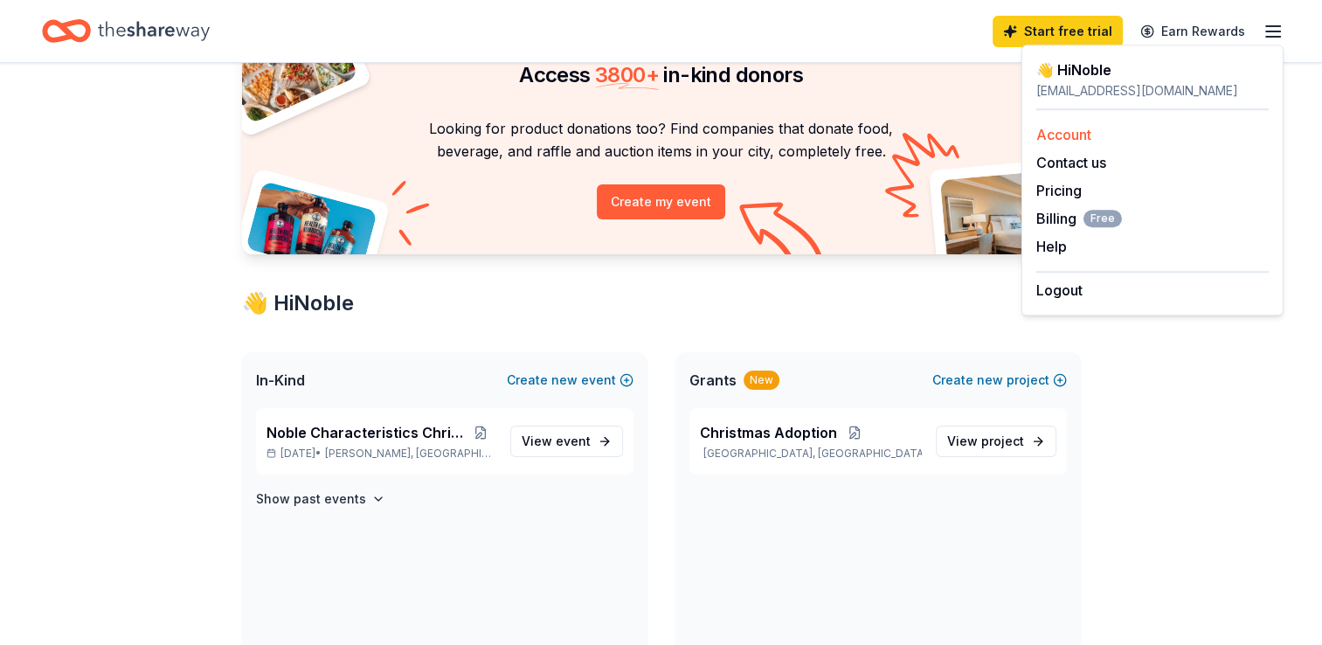
click at [1138, 135] on div "Account" at bounding box center [1152, 134] width 232 height 21
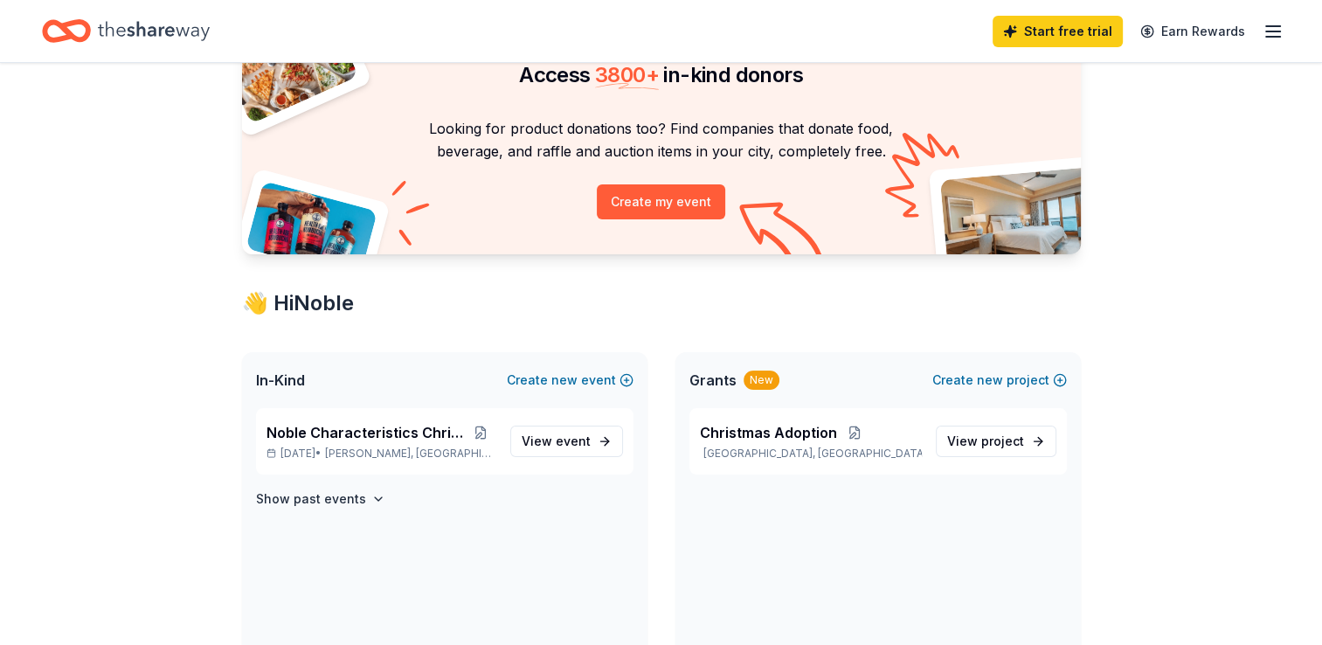
click at [1265, 29] on icon "button" at bounding box center [1273, 31] width 21 height 21
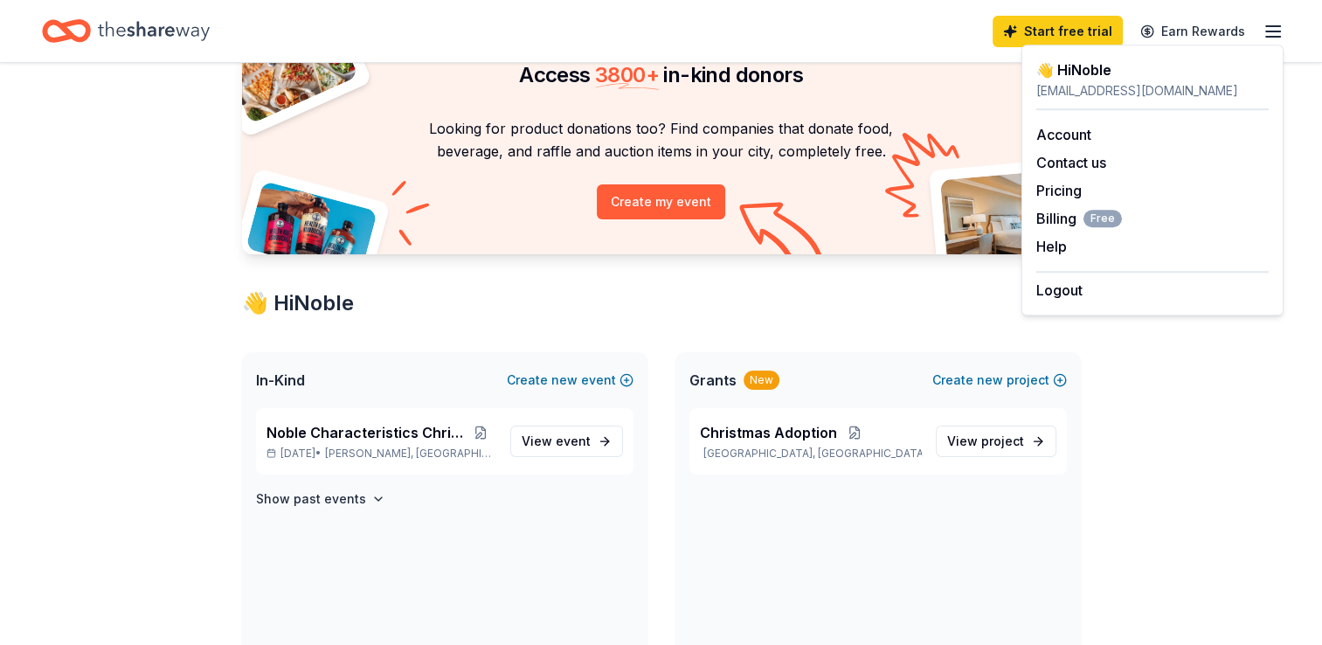
click at [835, 302] on div "👋 Hi Noble" at bounding box center [661, 303] width 839 height 28
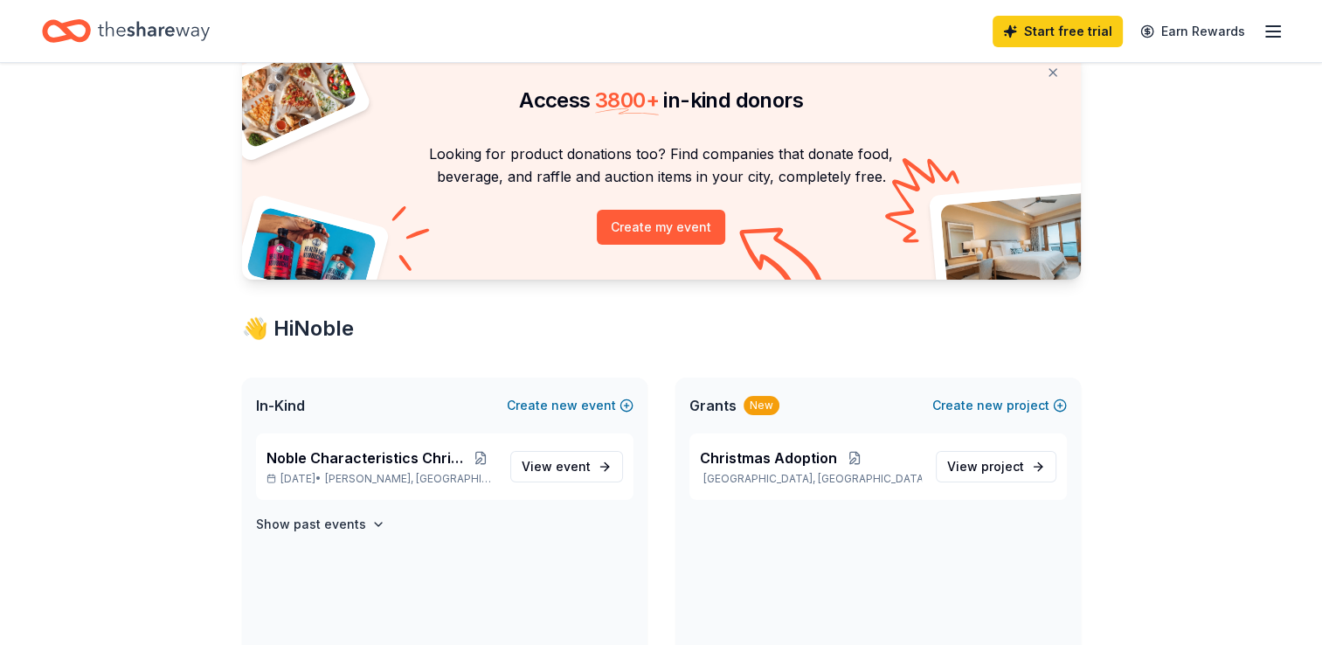
scroll to position [0, 0]
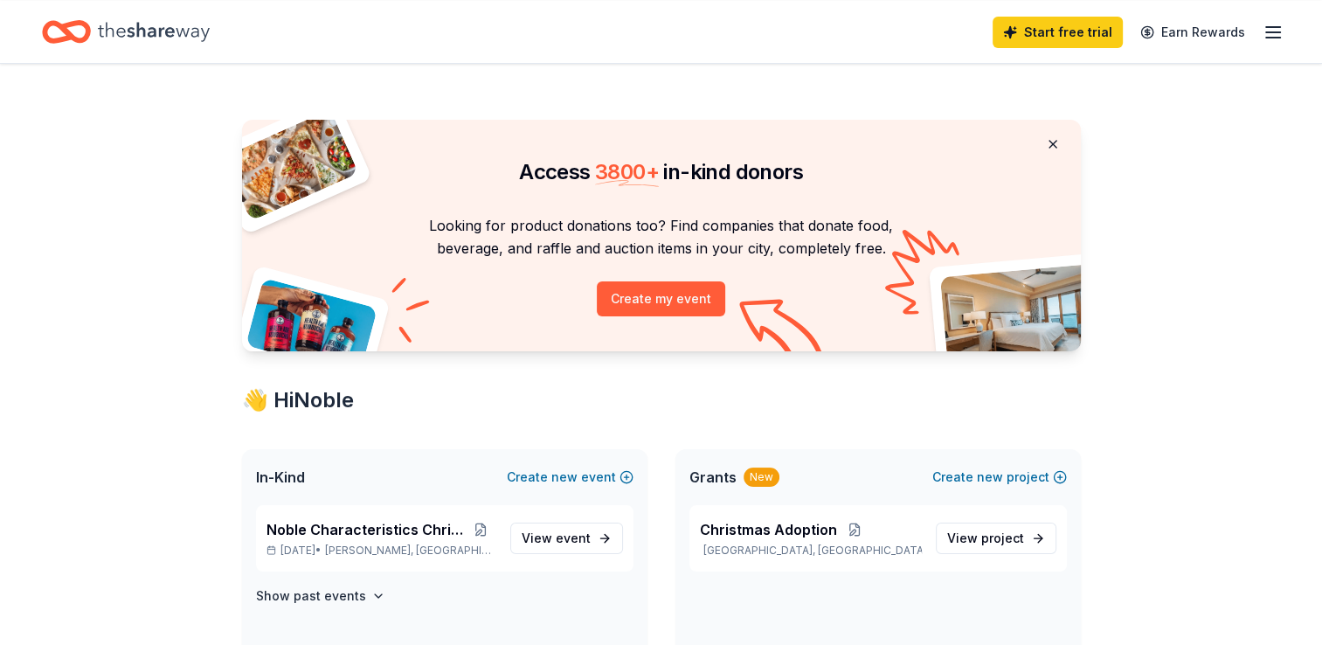
click at [1055, 145] on button at bounding box center [1053, 144] width 42 height 35
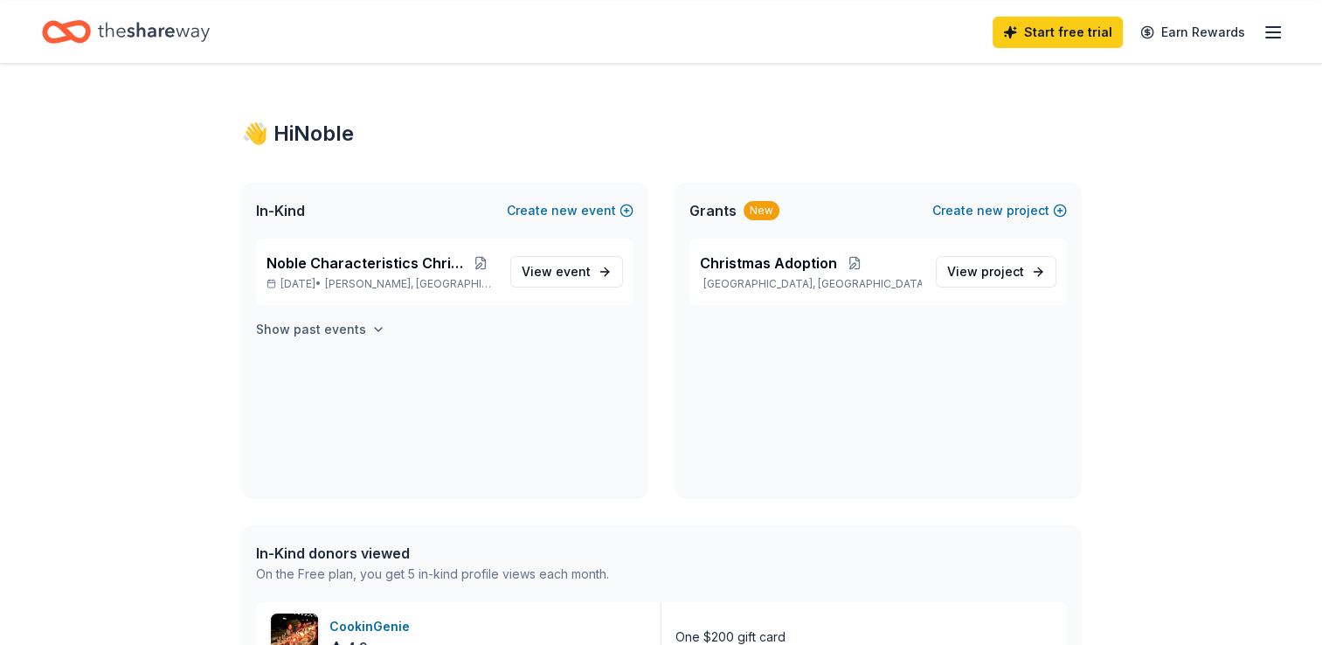
click at [356, 329] on h4 "Show past events" at bounding box center [311, 329] width 110 height 21
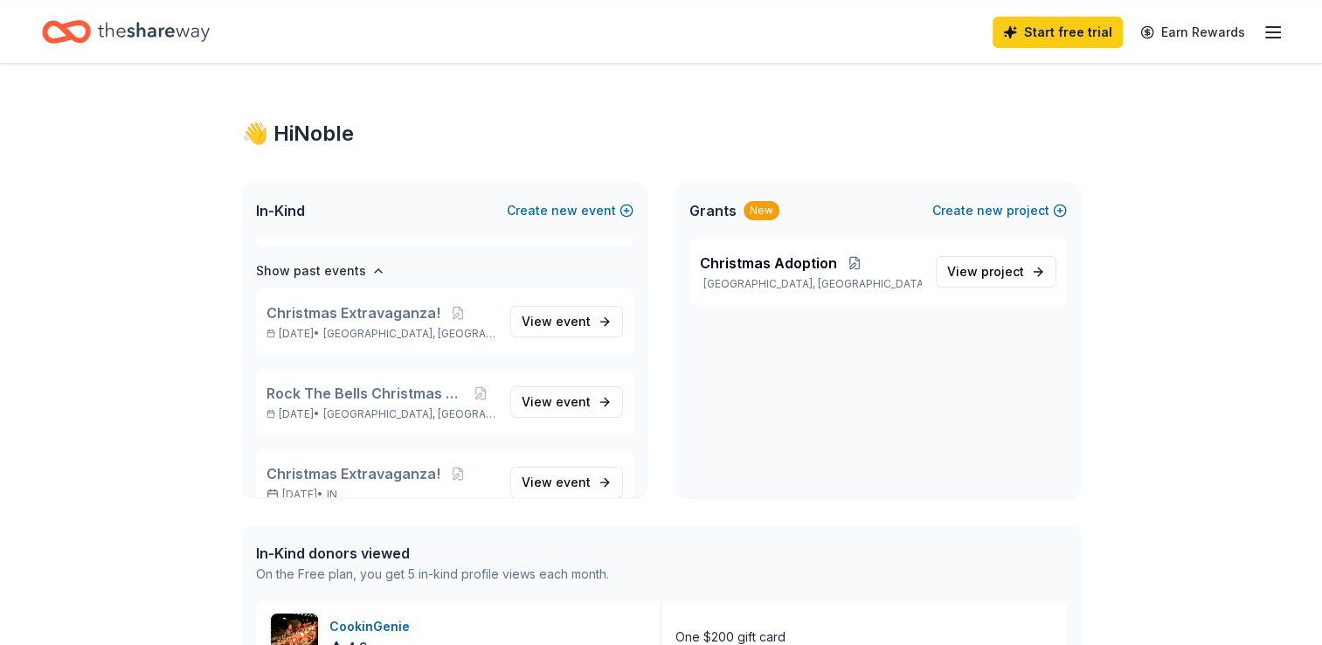
scroll to position [91, 0]
